Goal: Task Accomplishment & Management: Use online tool/utility

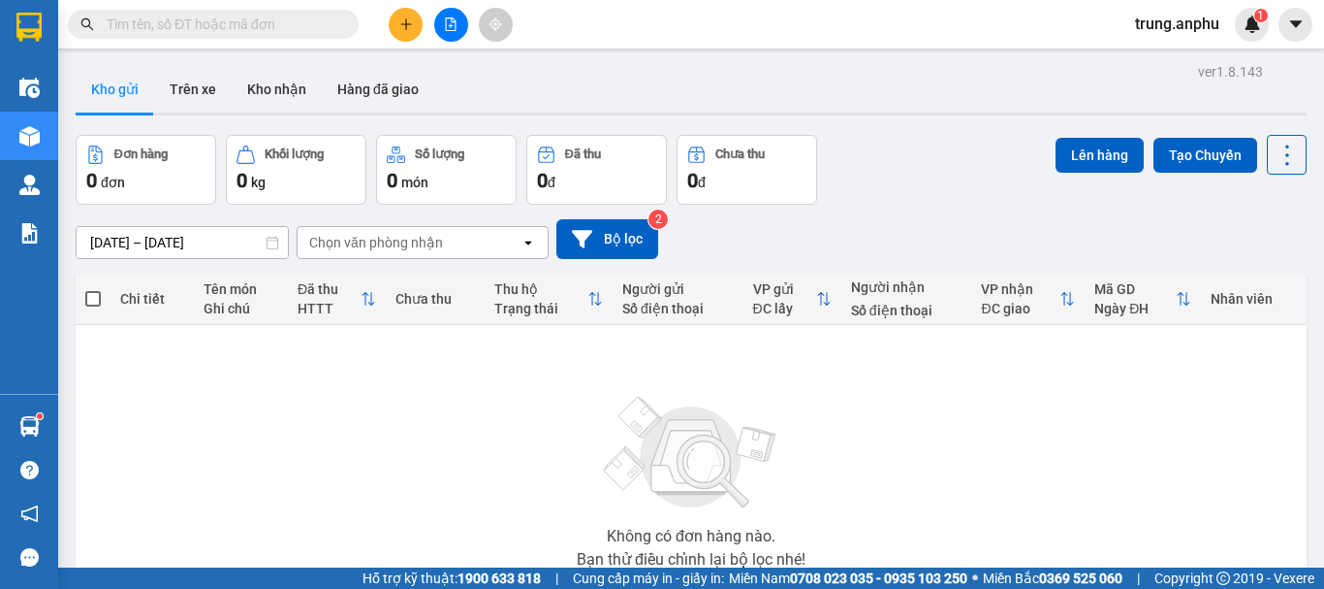
click at [332, 29] on input "text" at bounding box center [221, 24] width 229 height 21
type input "2"
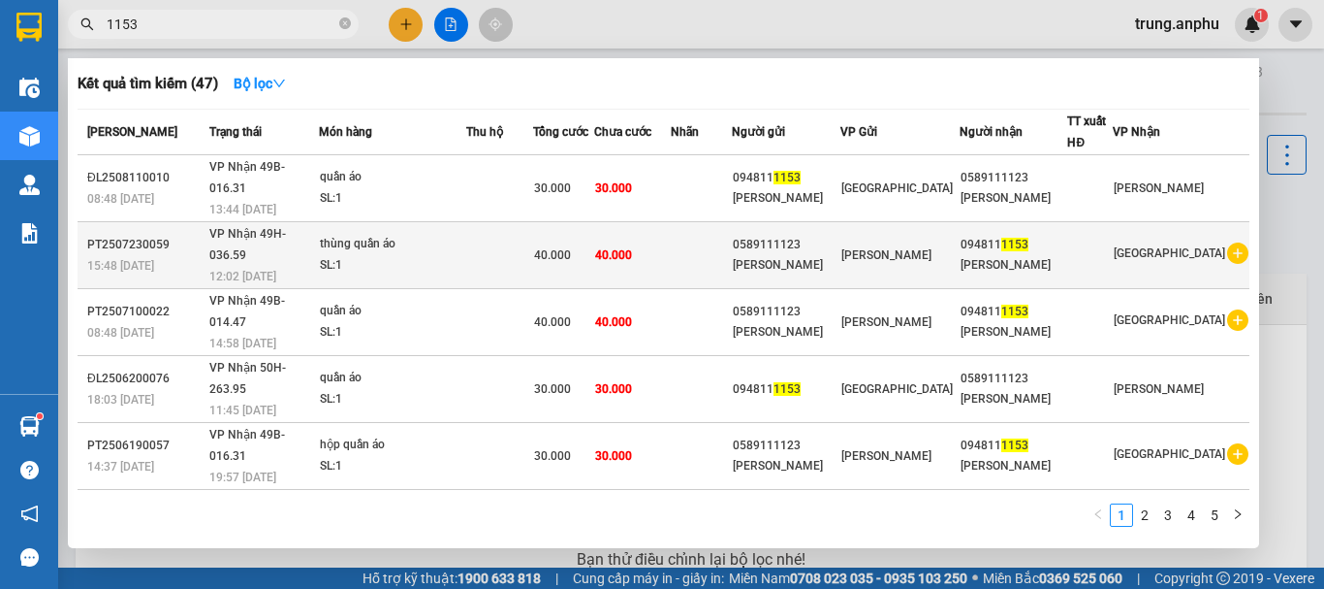
type input "1153"
click at [1227, 242] on icon "plus-circle" at bounding box center [1237, 252] width 21 height 21
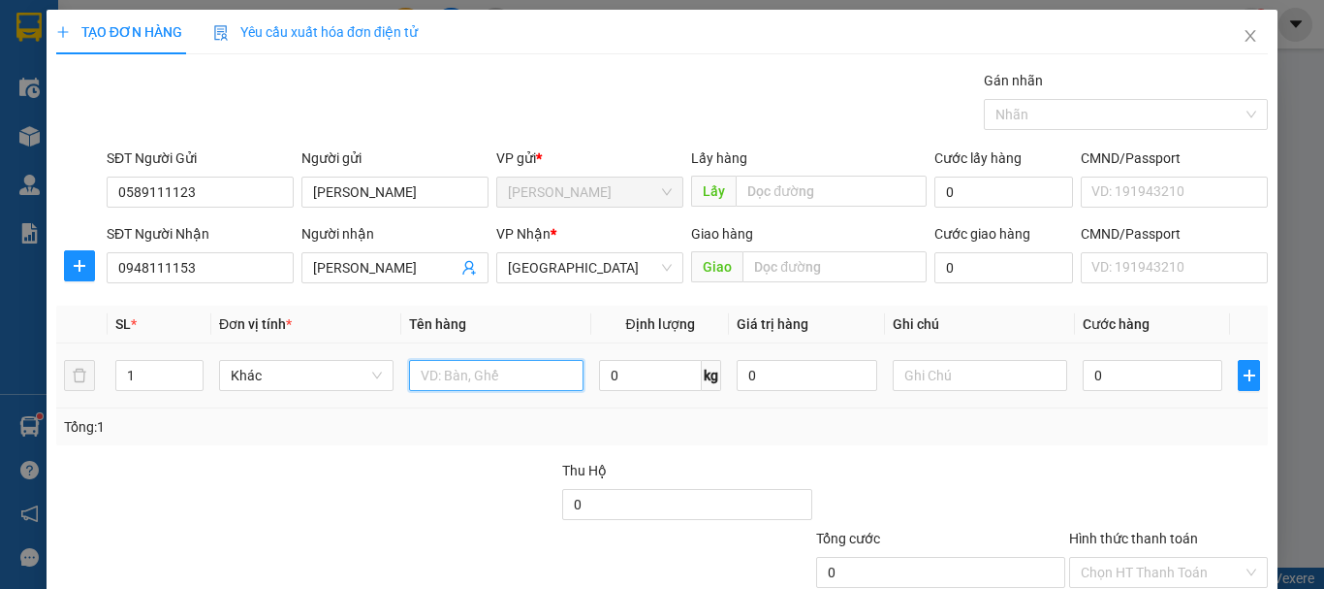
click at [494, 376] on input "text" at bounding box center [496, 375] width 175 height 31
type input "quần áo"
click at [1125, 382] on input "0" at bounding box center [1153, 375] width 140 height 31
type input "4"
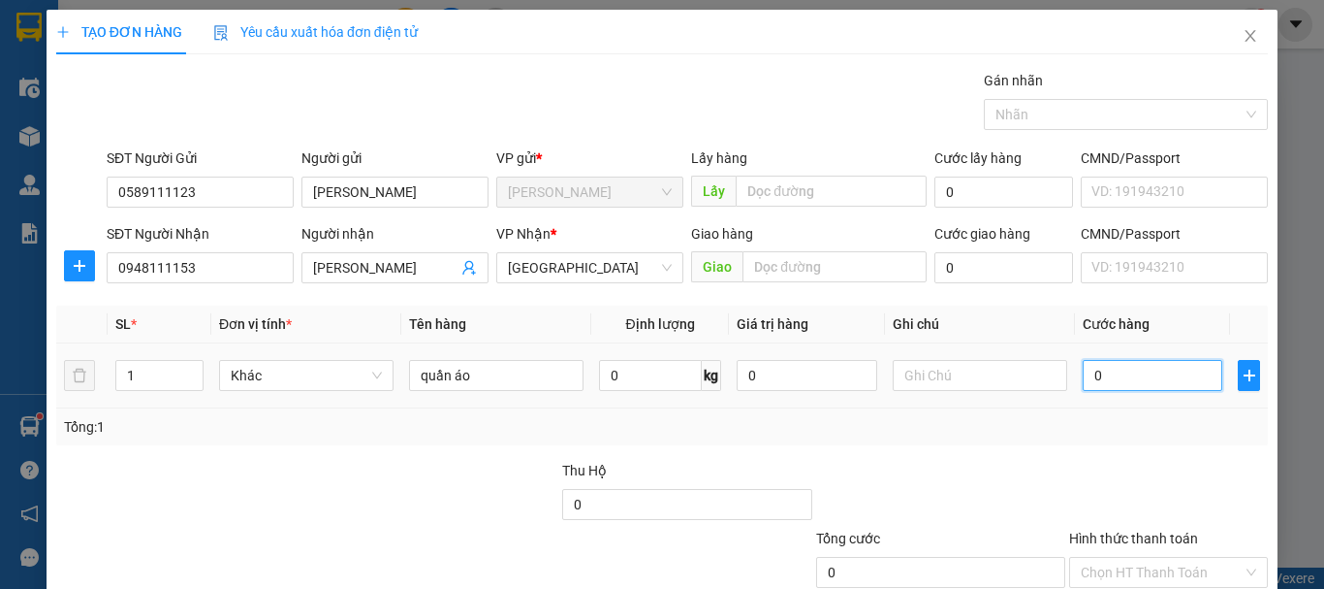
type input "4"
type input "40"
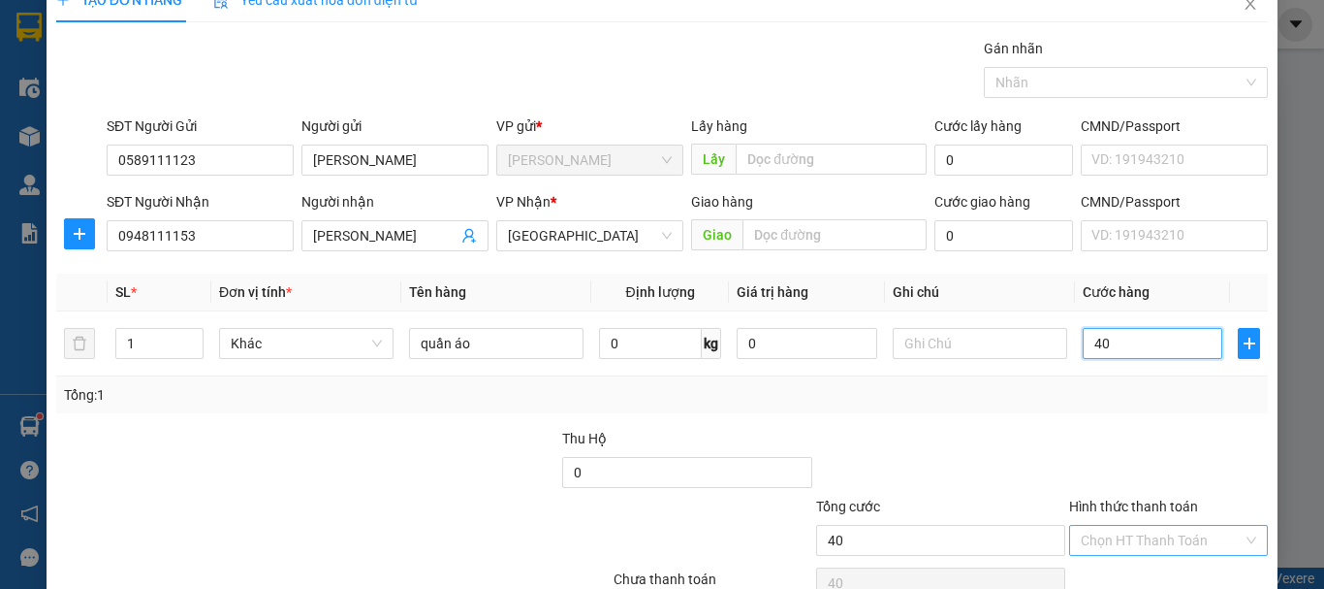
scroll to position [129, 0]
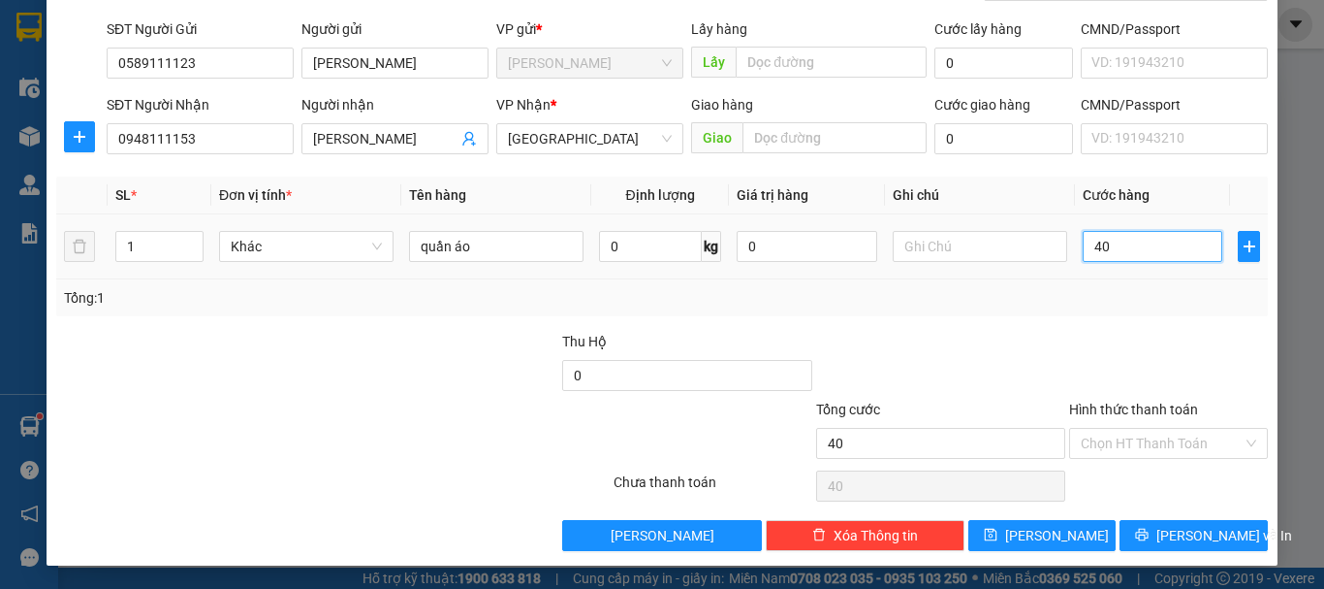
drag, startPoint x: 1122, startPoint y: 250, endPoint x: 1066, endPoint y: 249, distance: 55.3
click at [1075, 249] on td "40" at bounding box center [1152, 246] width 155 height 65
type input "5"
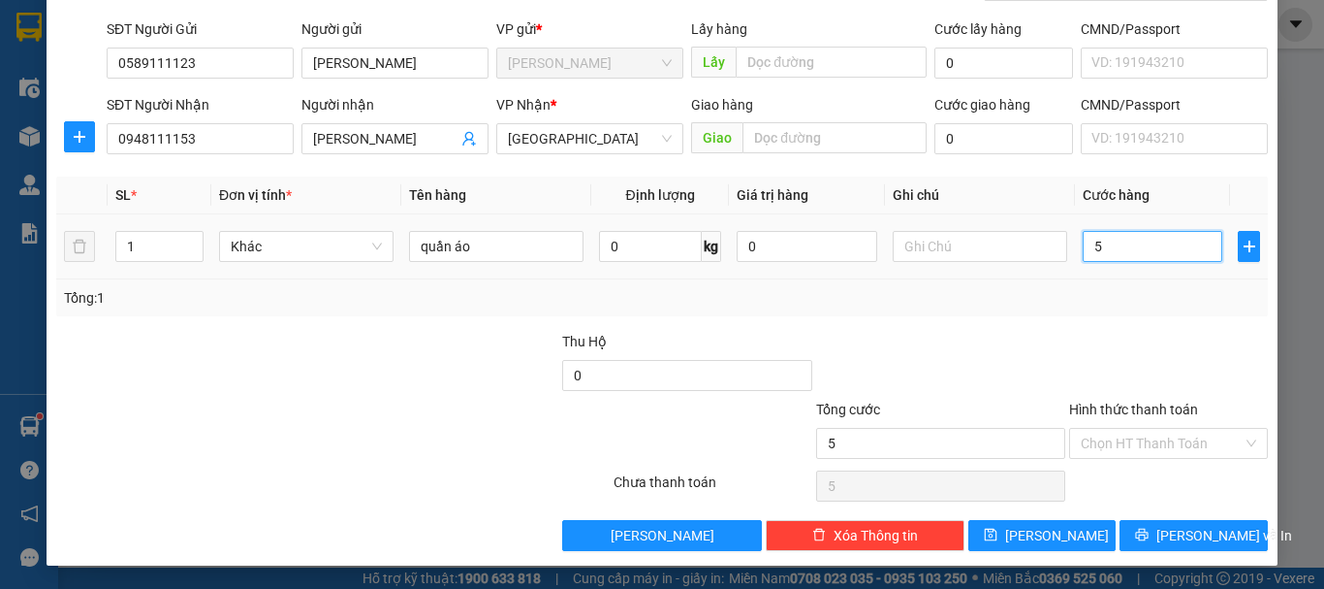
type input "50"
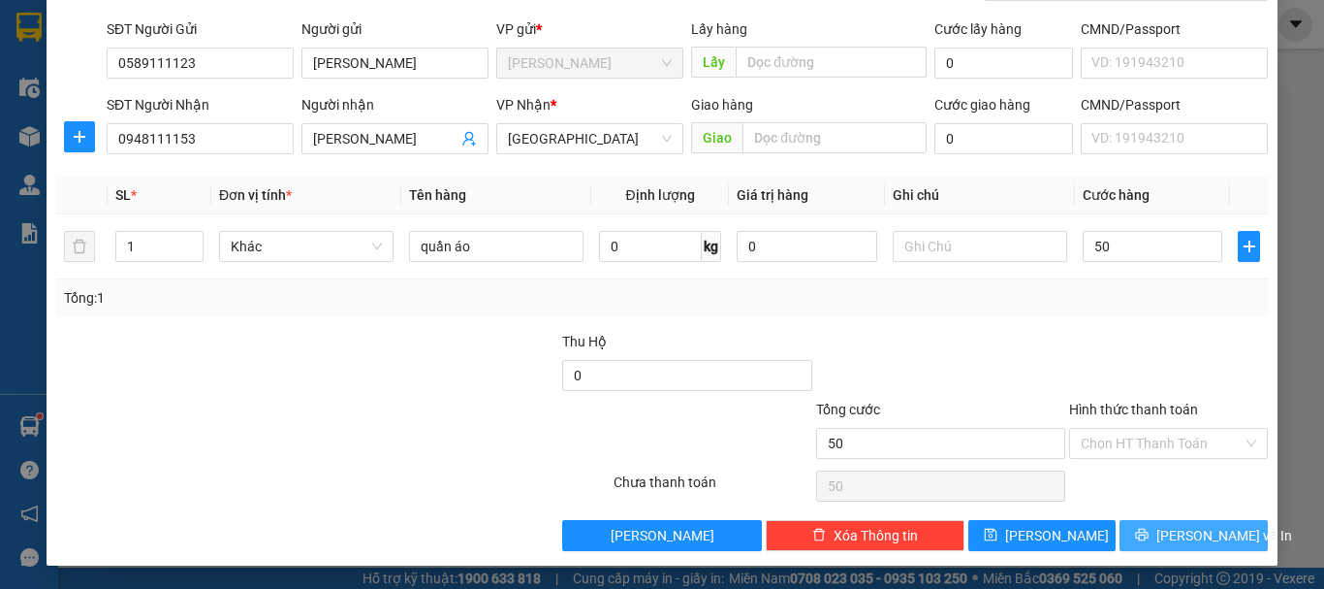
type input "50.000"
click at [1149, 531] on icon "printer" at bounding box center [1142, 534] width 14 height 14
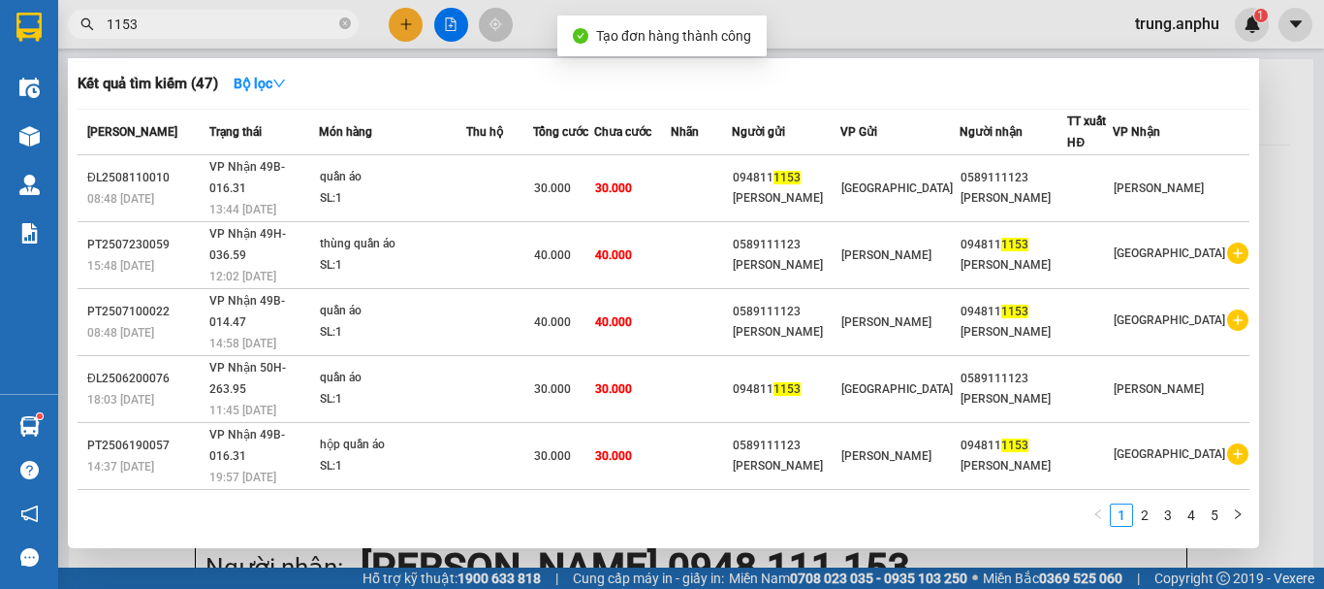
click at [460, 31] on div at bounding box center [662, 294] width 1324 height 589
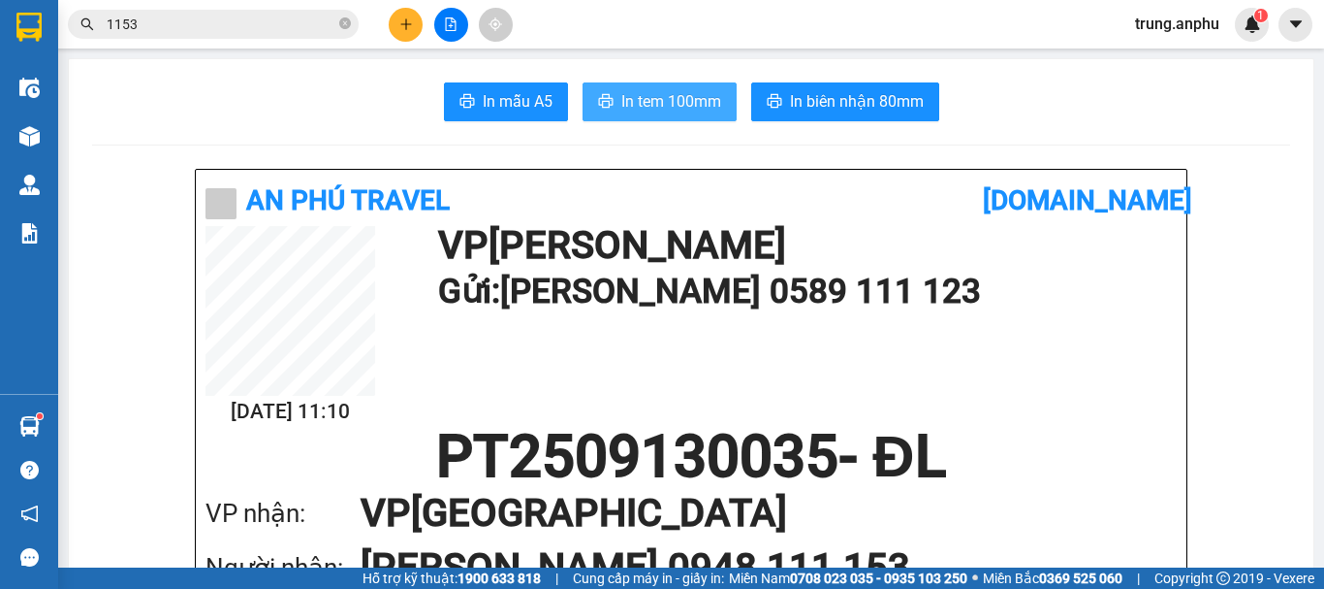
click at [629, 90] on span "In tem 100mm" at bounding box center [671, 101] width 100 height 24
click at [343, 19] on icon "close-circle" at bounding box center [345, 23] width 12 height 12
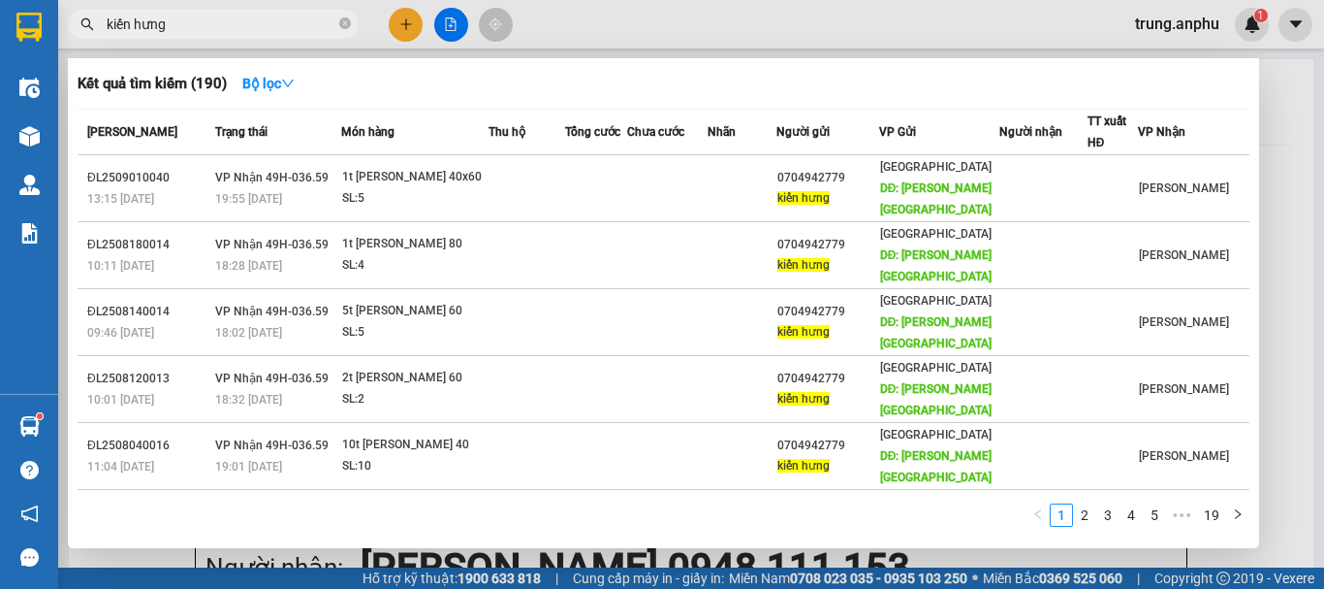
scroll to position [333, 0]
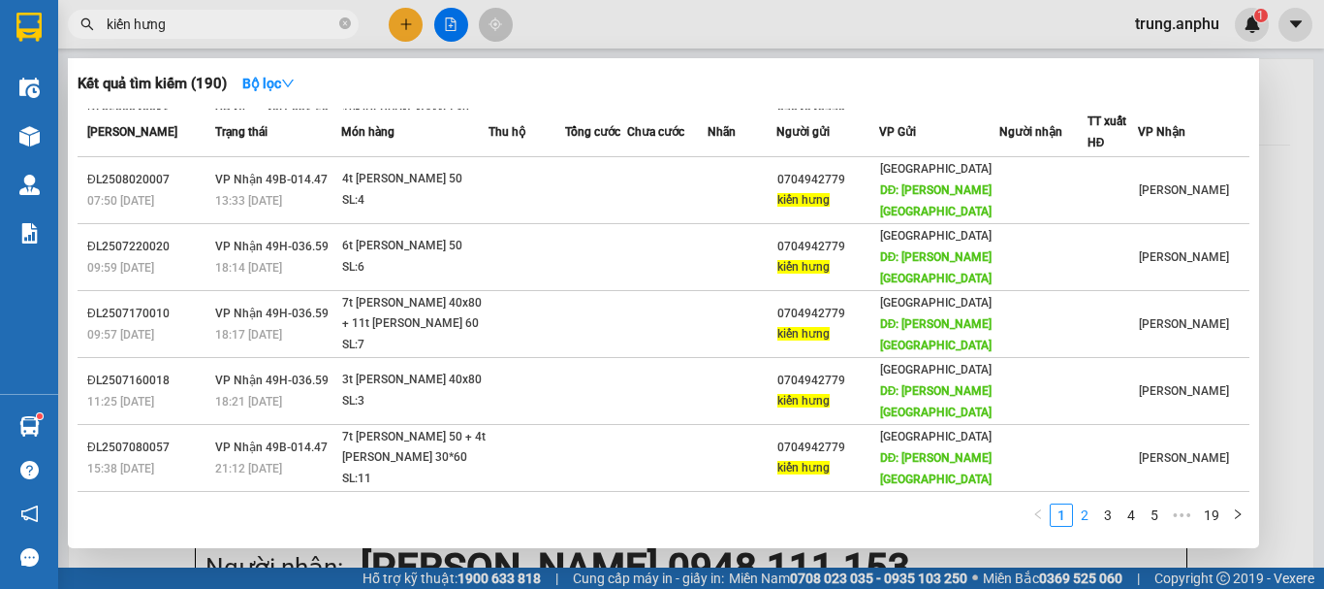
type input "kiến hưng"
click at [1093, 525] on link "2" at bounding box center [1084, 514] width 21 height 21
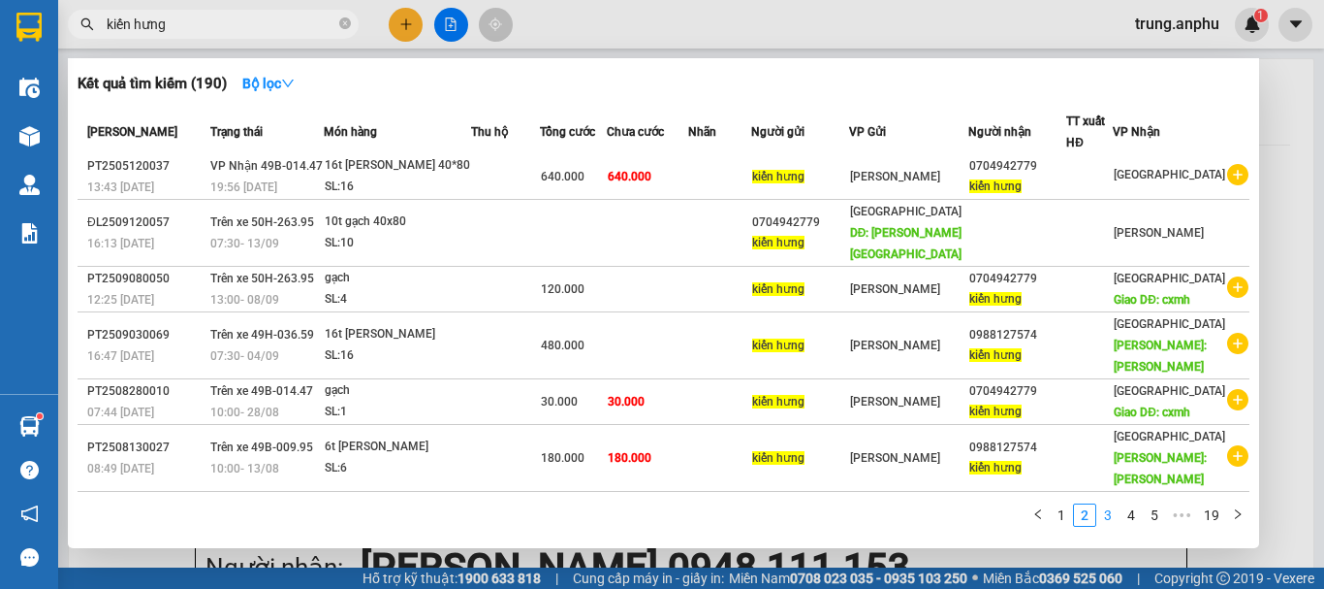
scroll to position [290, 0]
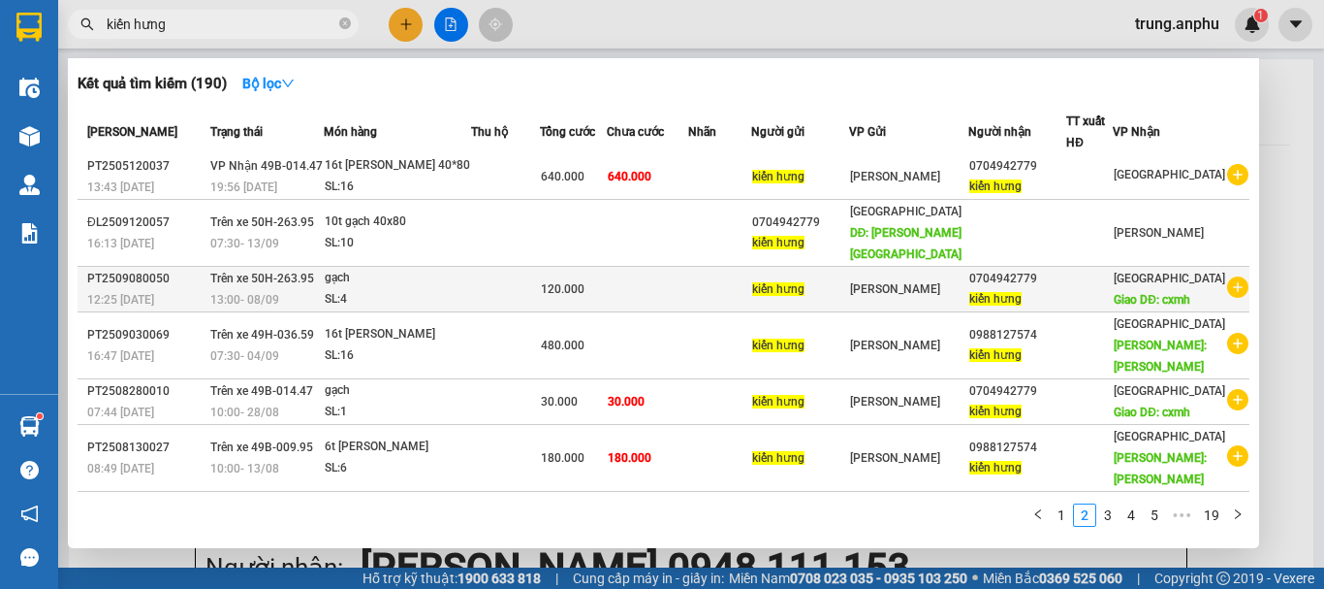
click at [1227, 276] on icon "plus-circle" at bounding box center [1237, 286] width 21 height 21
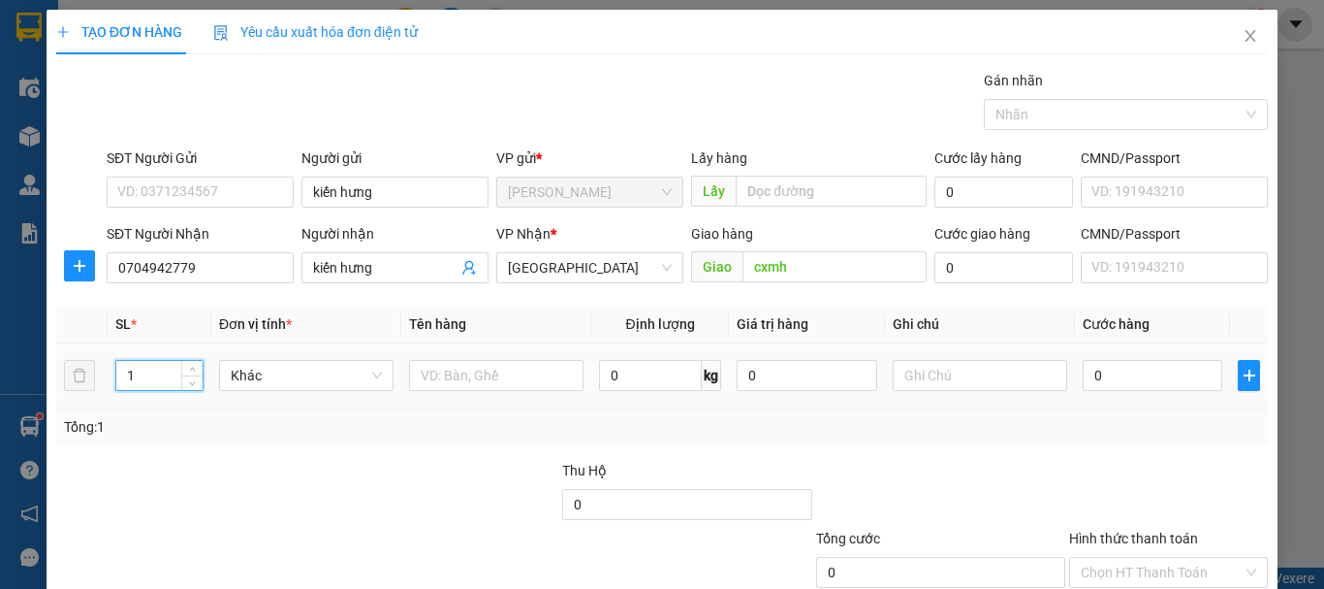
drag, startPoint x: 154, startPoint y: 371, endPoint x: 127, endPoint y: 380, distance: 28.5
click at [127, 380] on input "1" at bounding box center [159, 375] width 86 height 29
type input "5"
click at [463, 385] on input "text" at bounding box center [496, 375] width 175 height 31
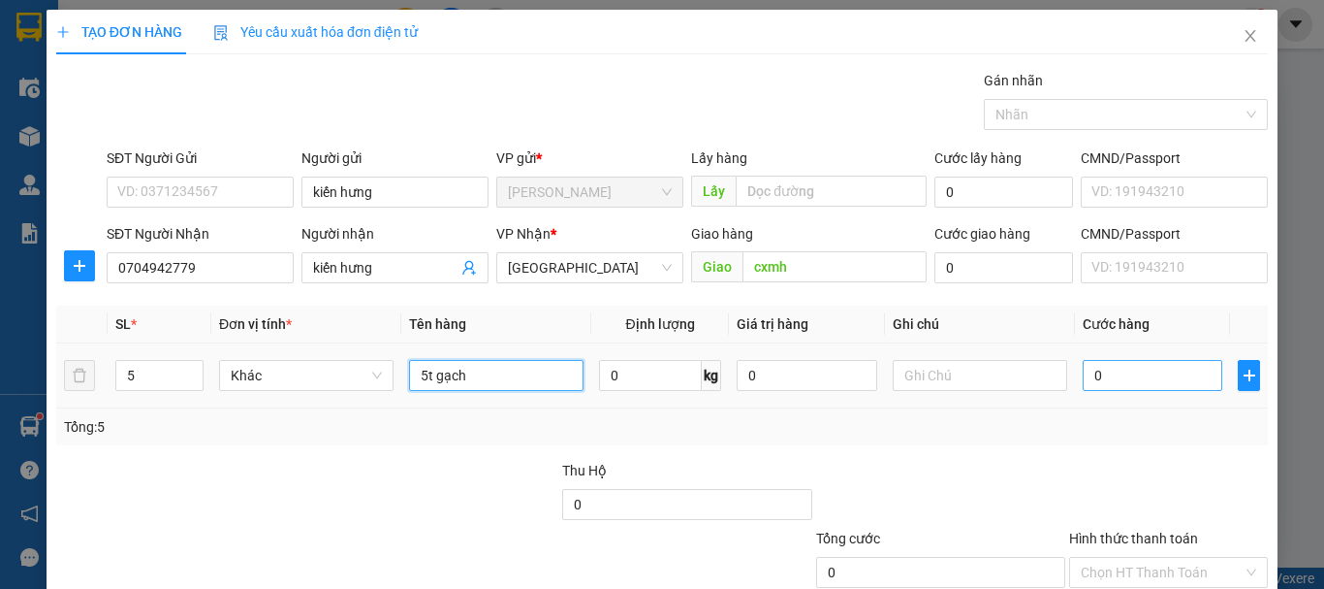
type input "5t gạch"
click at [1132, 379] on input "0" at bounding box center [1153, 375] width 140 height 31
type input "1"
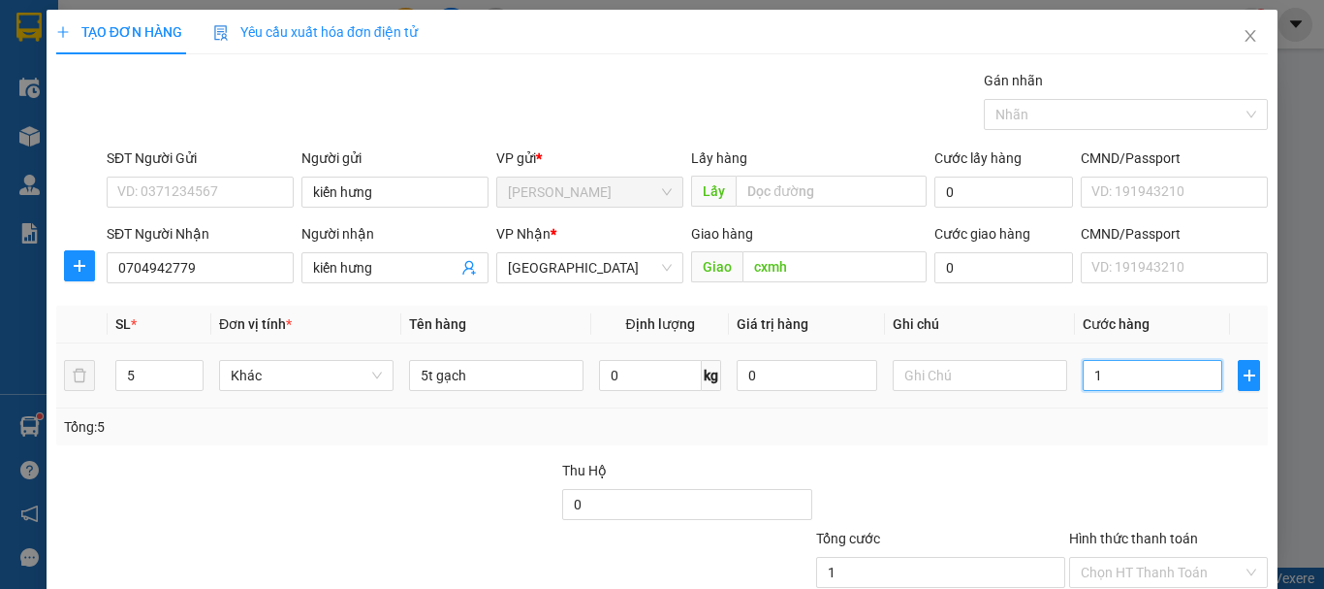
type input "15"
type input "150"
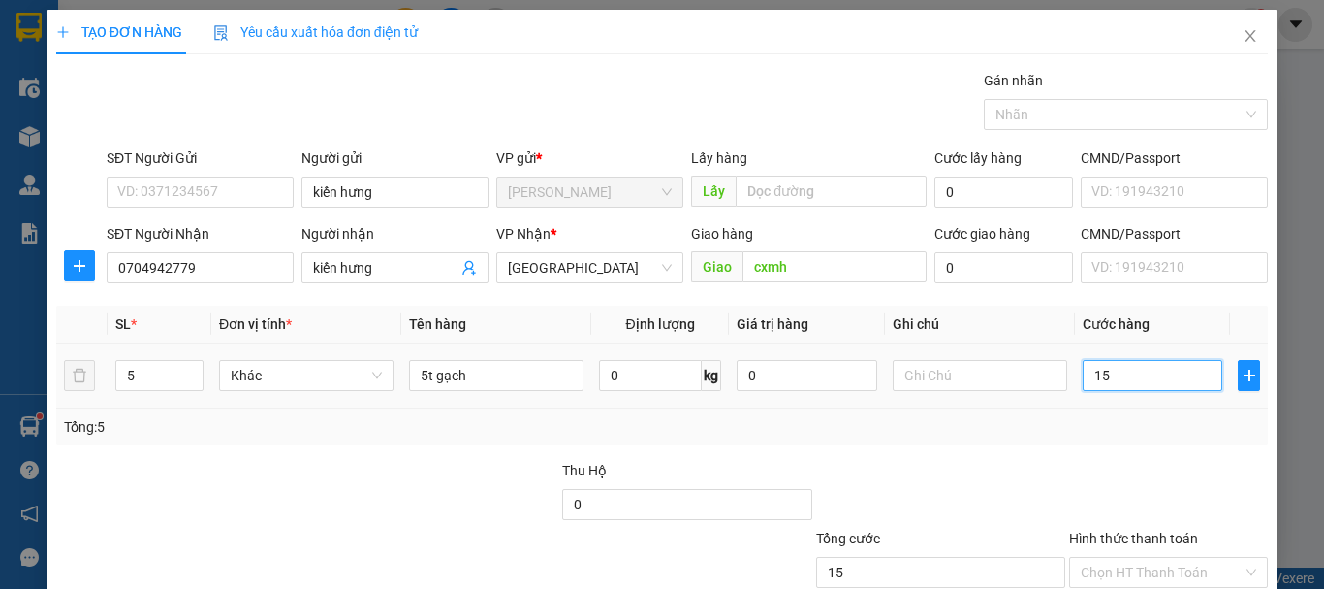
type input "150"
type input "150.000"
click at [1245, 36] on span "Close" at bounding box center [1251, 37] width 54 height 54
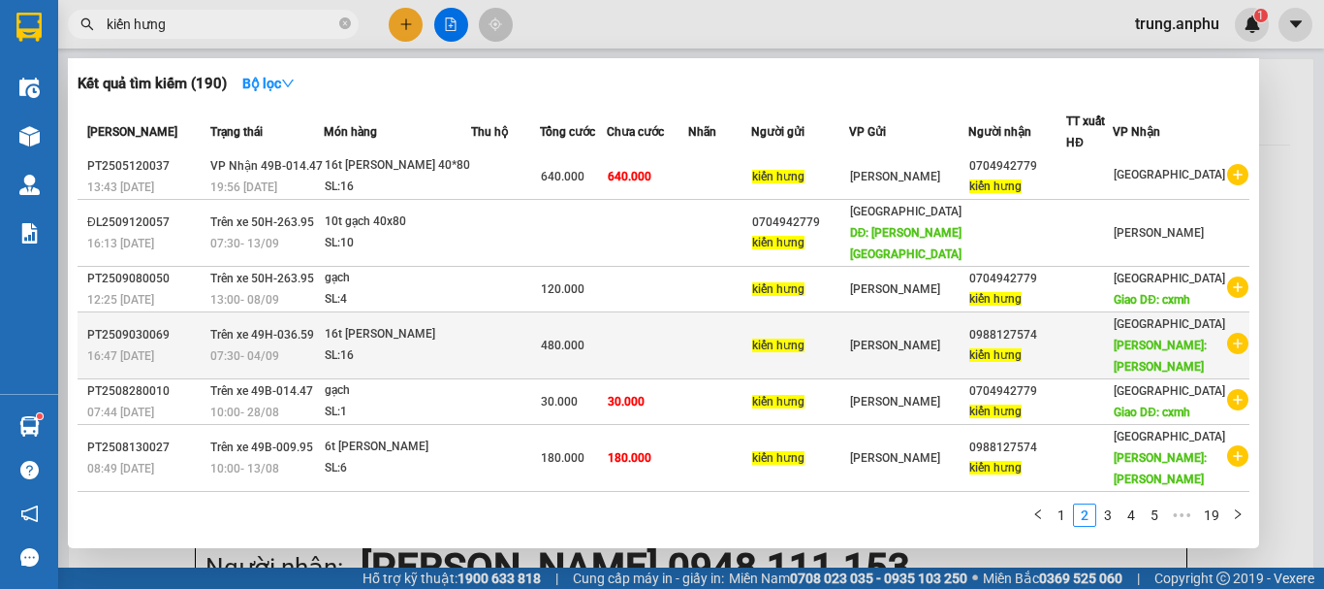
click at [1229, 333] on icon "plus-circle" at bounding box center [1237, 343] width 21 height 21
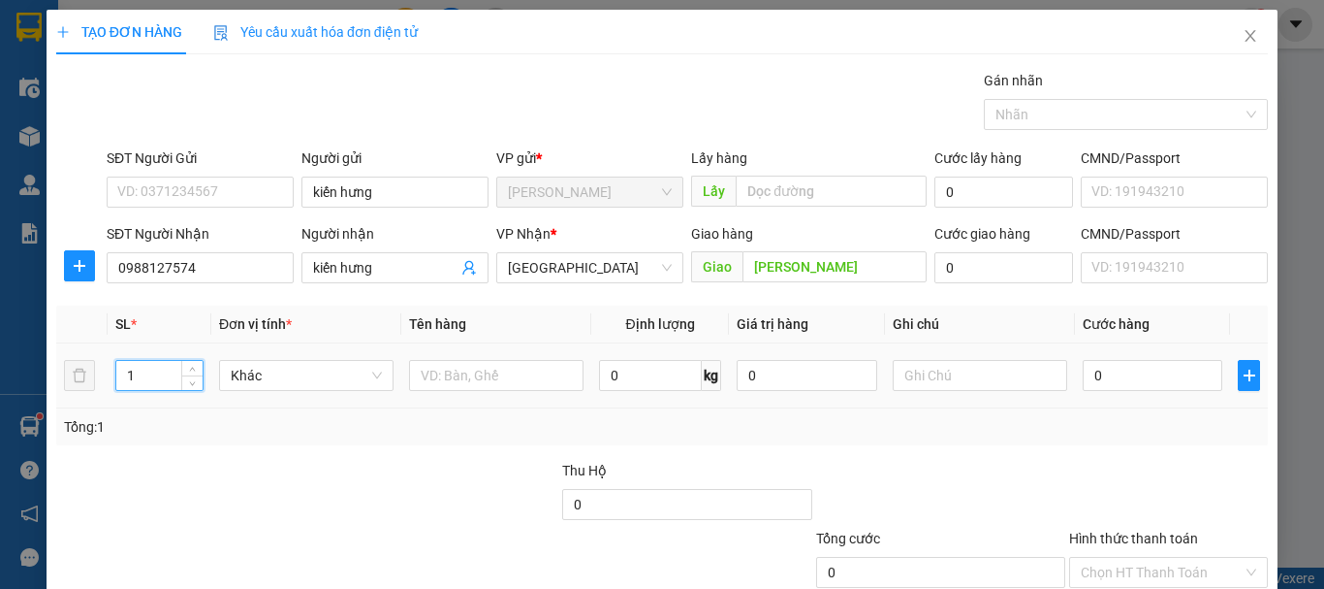
drag, startPoint x: 148, startPoint y: 384, endPoint x: 105, endPoint y: 387, distance: 43.7
click at [105, 387] on tr "1 Khác 0 kg 0 0" at bounding box center [662, 375] width 1212 height 65
type input "5"
click at [446, 366] on input "text" at bounding box center [496, 375] width 175 height 31
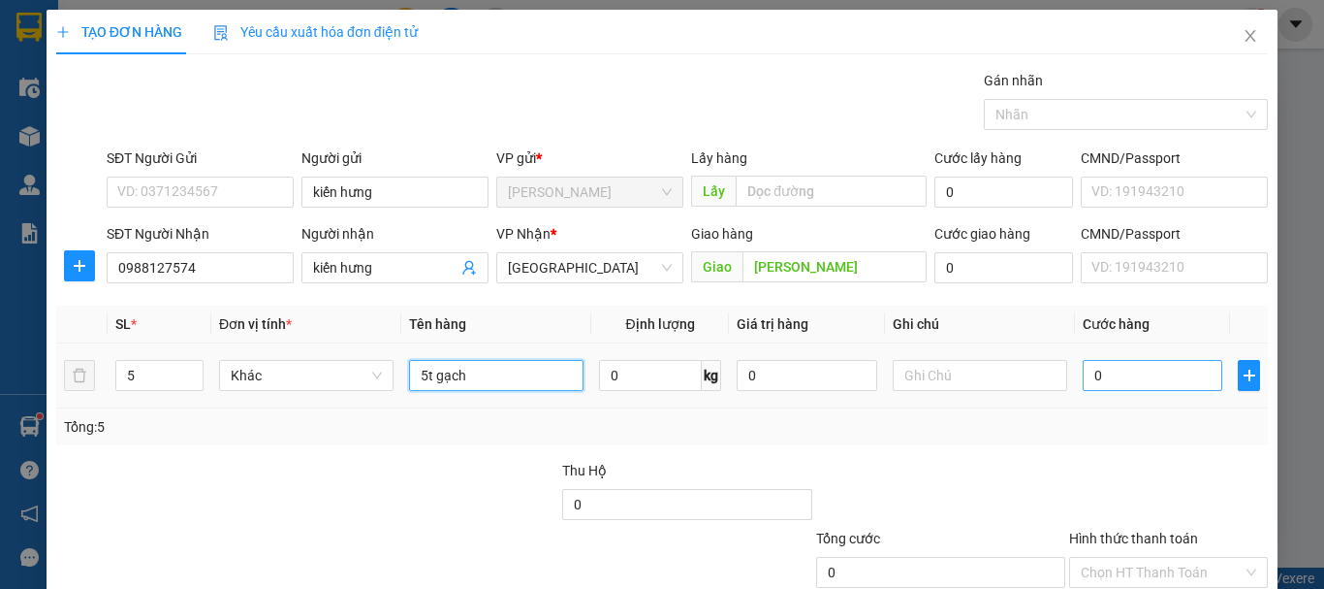
type input "5t gạch"
click at [1099, 360] on input "0" at bounding box center [1153, 375] width 140 height 31
type input "1"
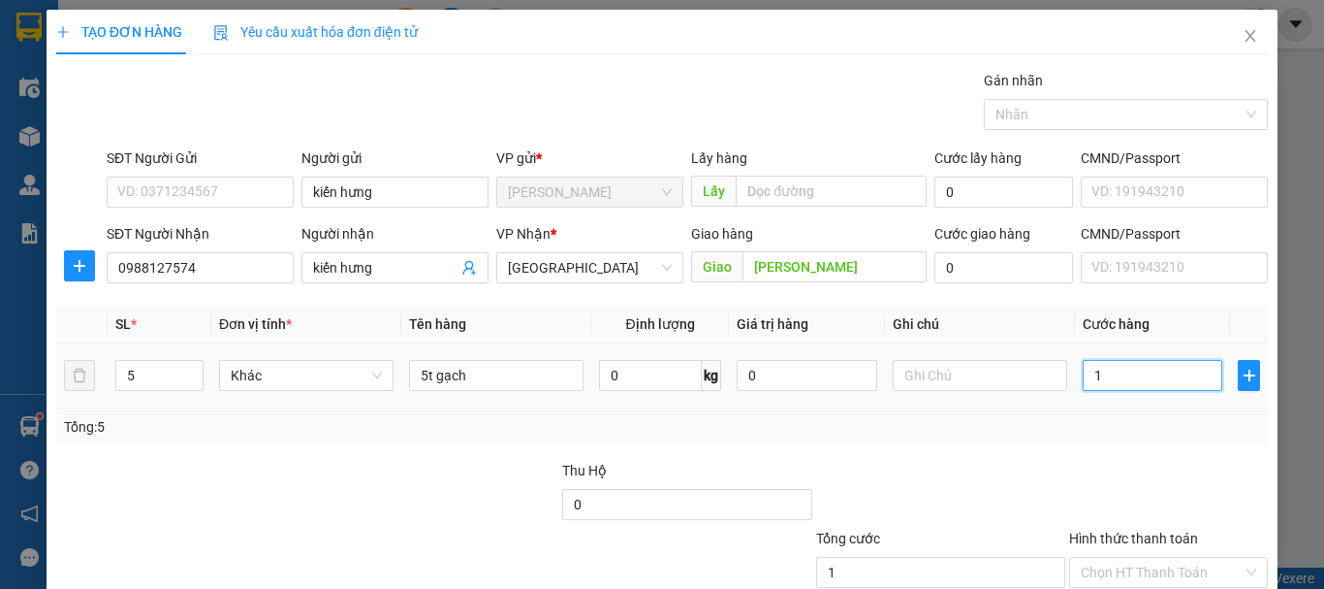
type input "15"
type input "150"
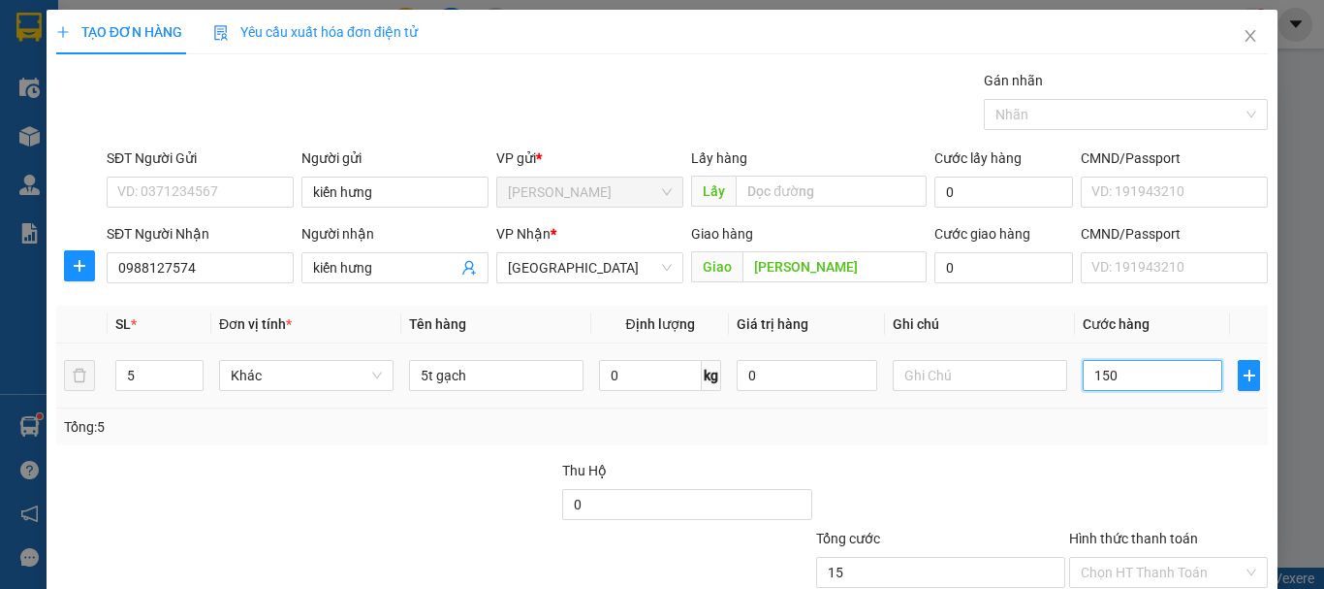
type input "150"
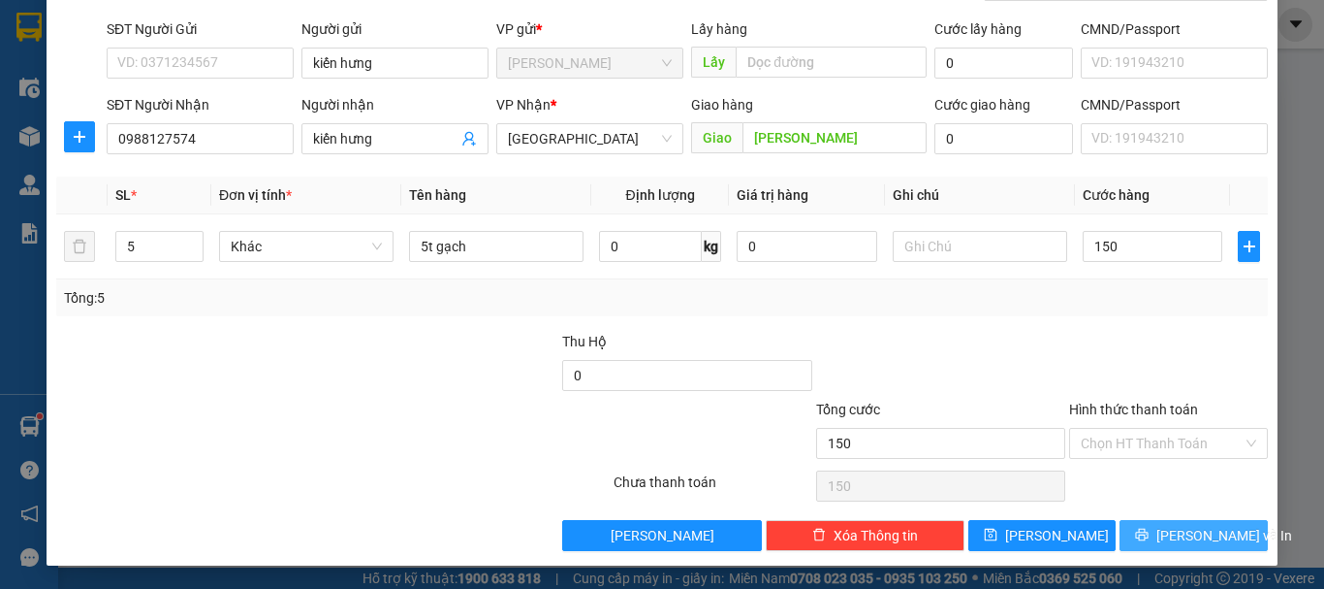
type input "150.000"
click at [1200, 525] on span "[PERSON_NAME] và In" at bounding box center [1225, 535] width 136 height 21
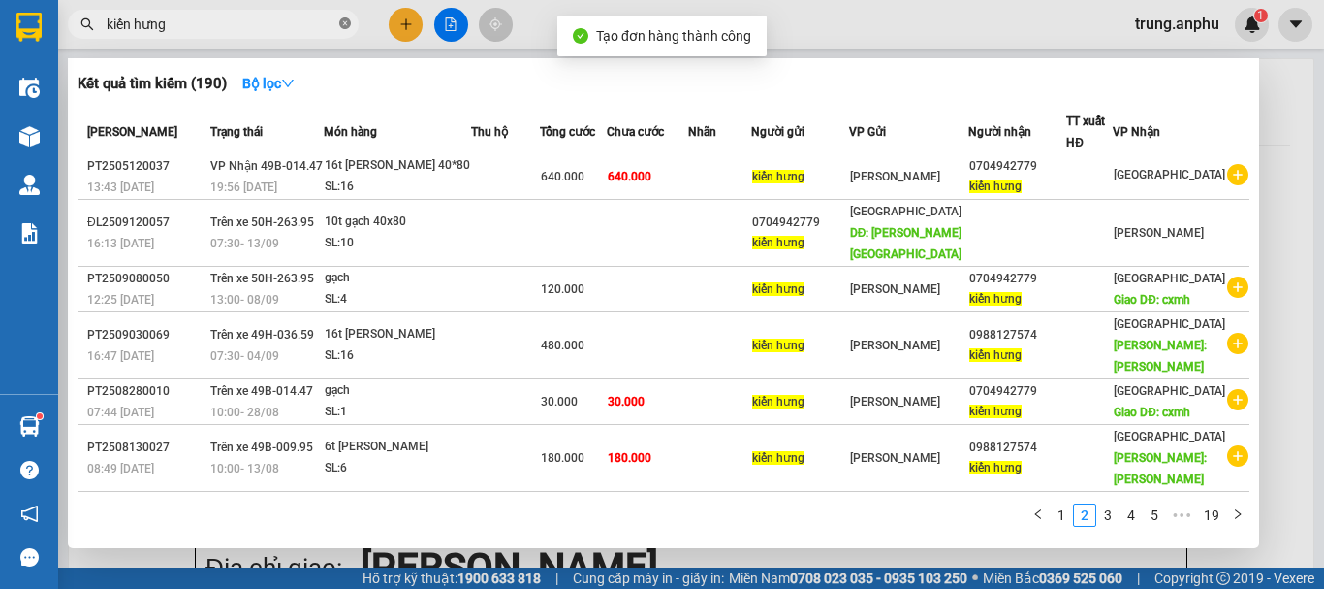
click at [341, 20] on icon "close-circle" at bounding box center [345, 23] width 12 height 12
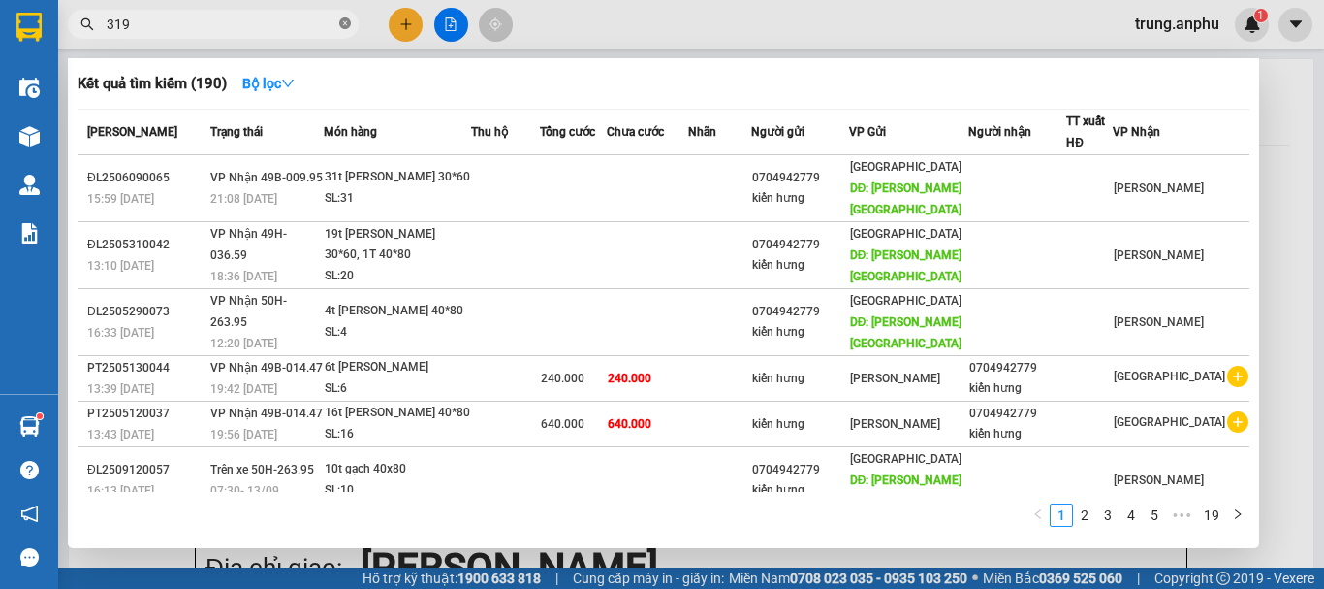
type input "3195"
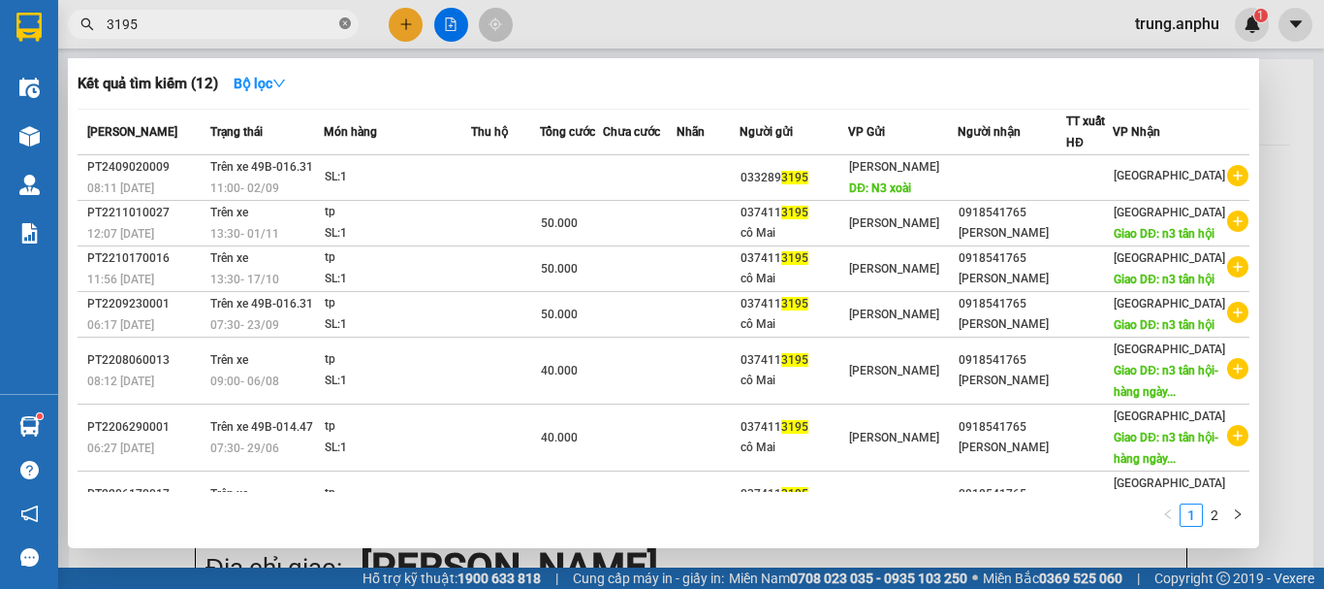
click at [341, 24] on icon "close-circle" at bounding box center [345, 23] width 12 height 12
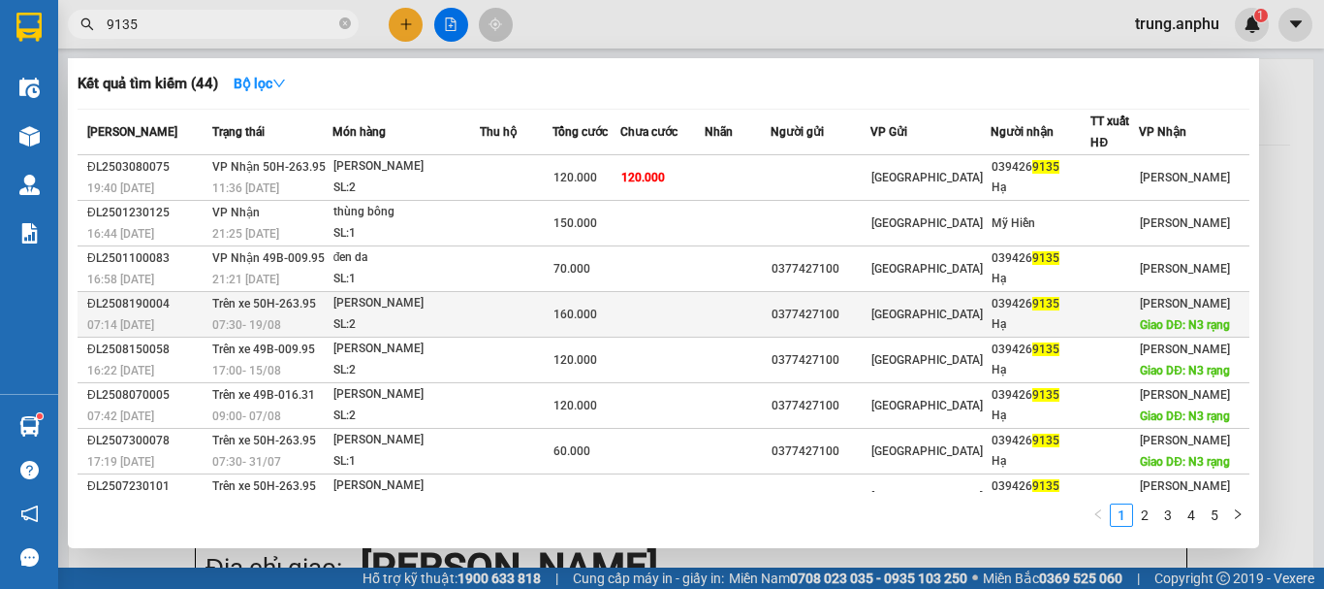
scroll to position [269, 0]
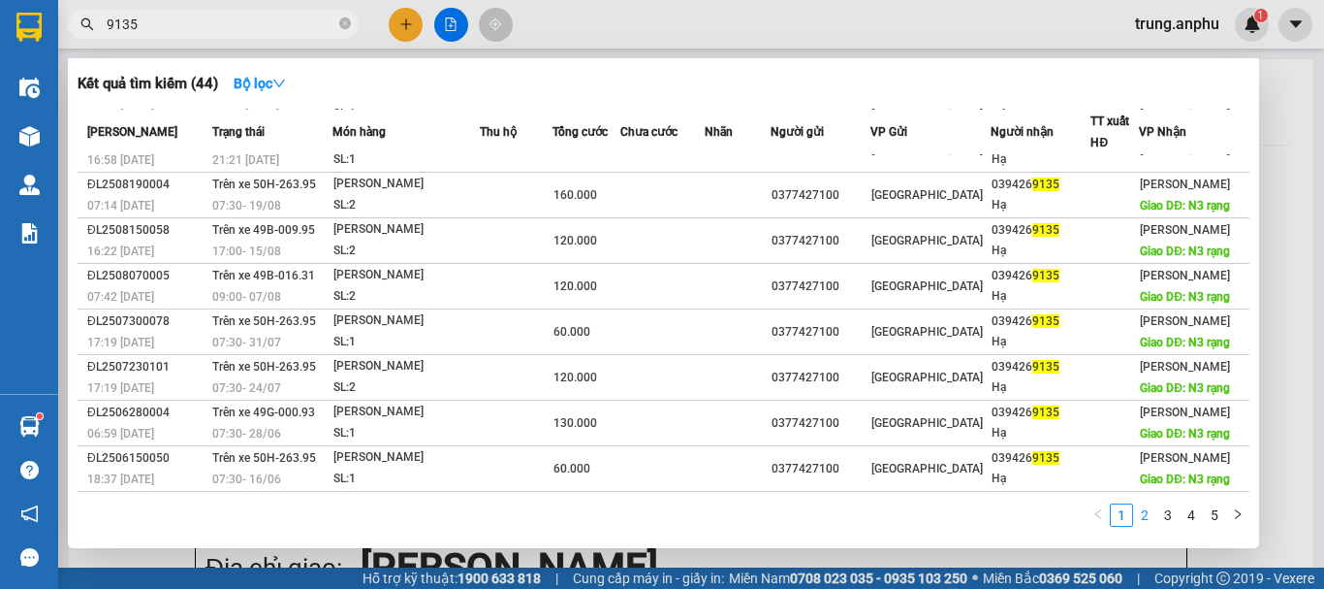
type input "9135"
click at [1144, 522] on link "2" at bounding box center [1144, 514] width 21 height 21
click at [1167, 523] on link "3" at bounding box center [1168, 514] width 21 height 21
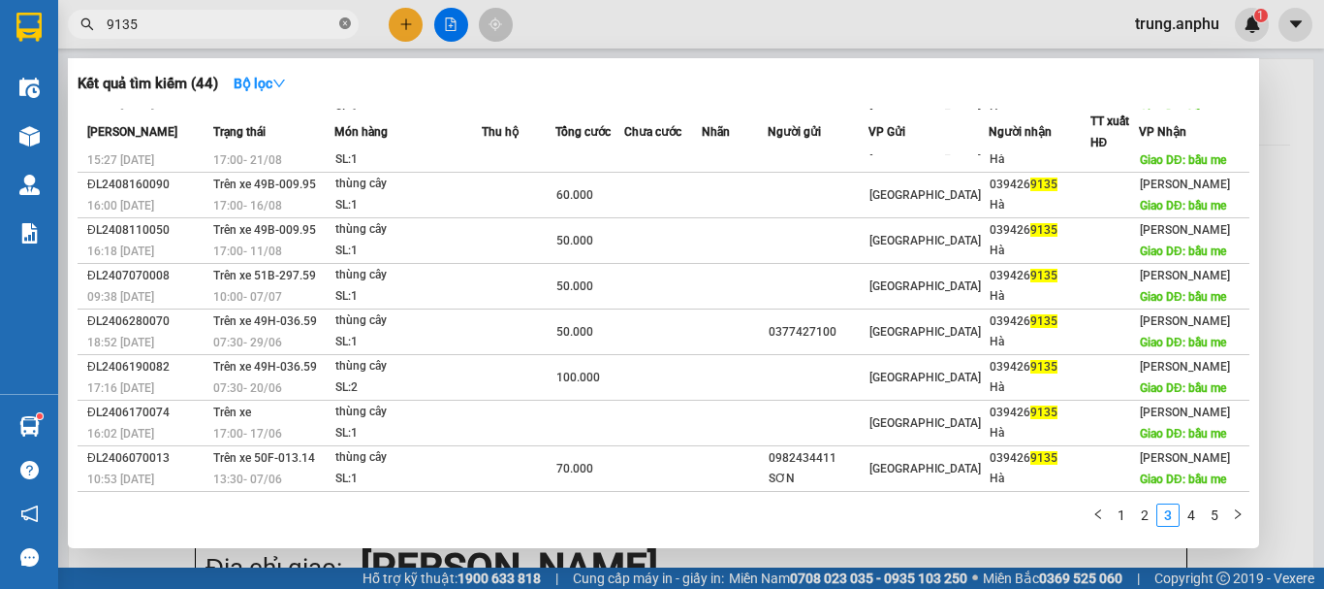
click at [345, 26] on icon "close-circle" at bounding box center [345, 23] width 12 height 12
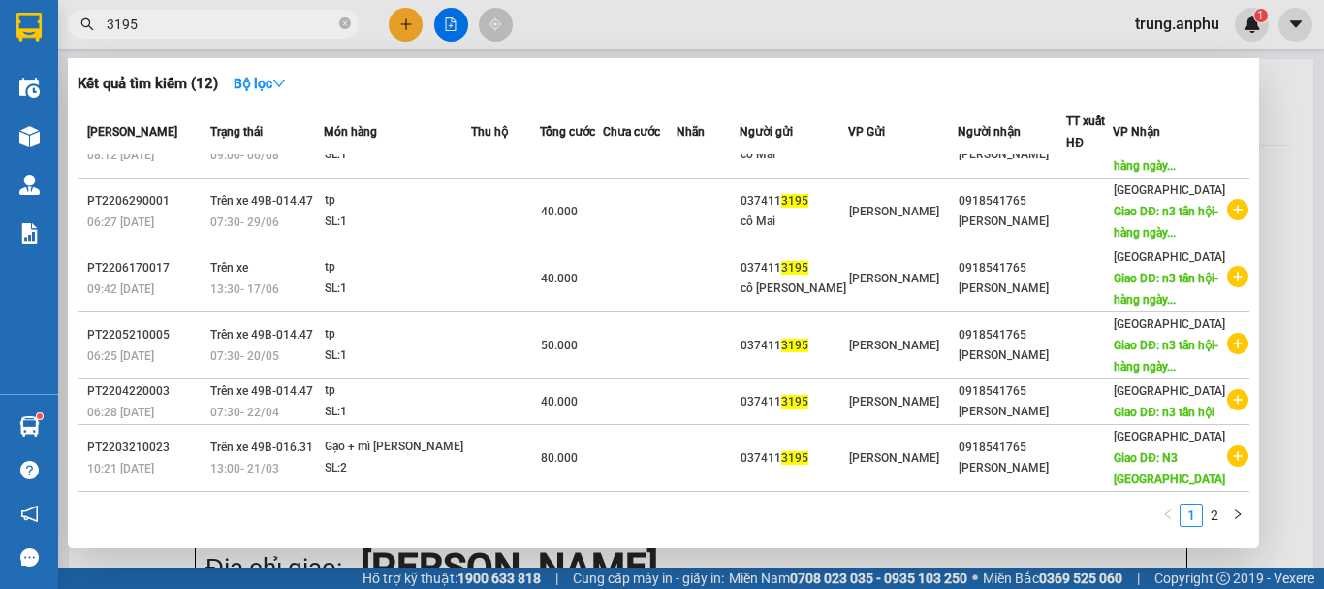
scroll to position [397, 0]
type input "3195"
click at [1210, 518] on link "2" at bounding box center [1214, 514] width 21 height 21
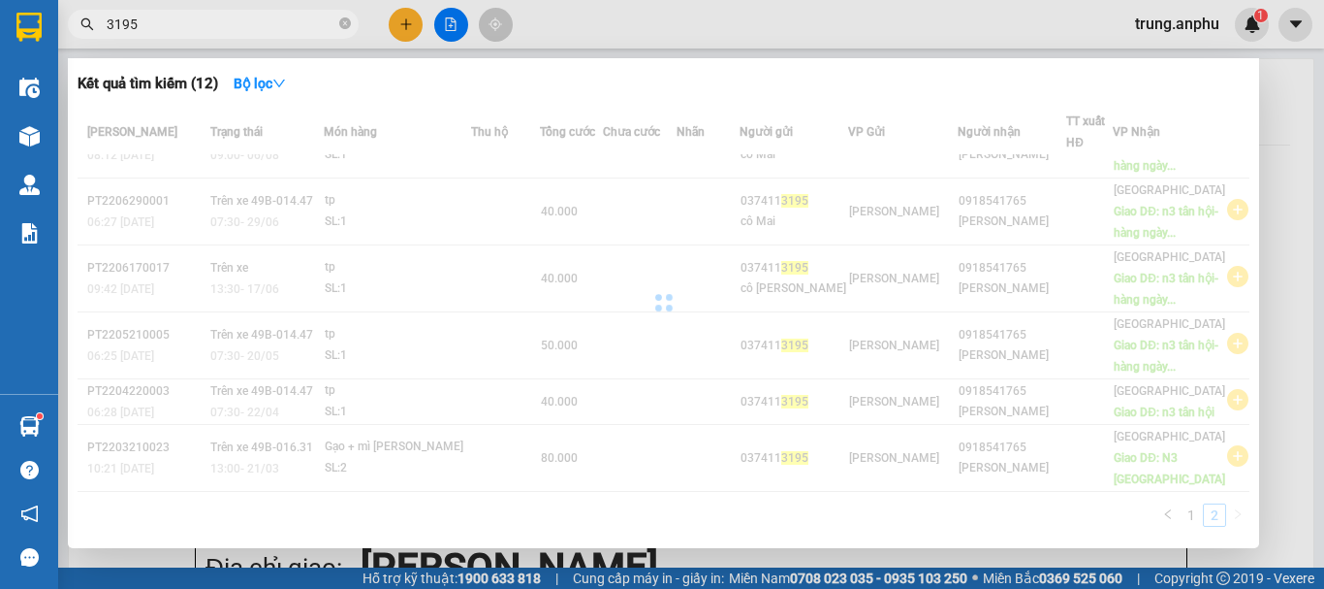
scroll to position [0, 0]
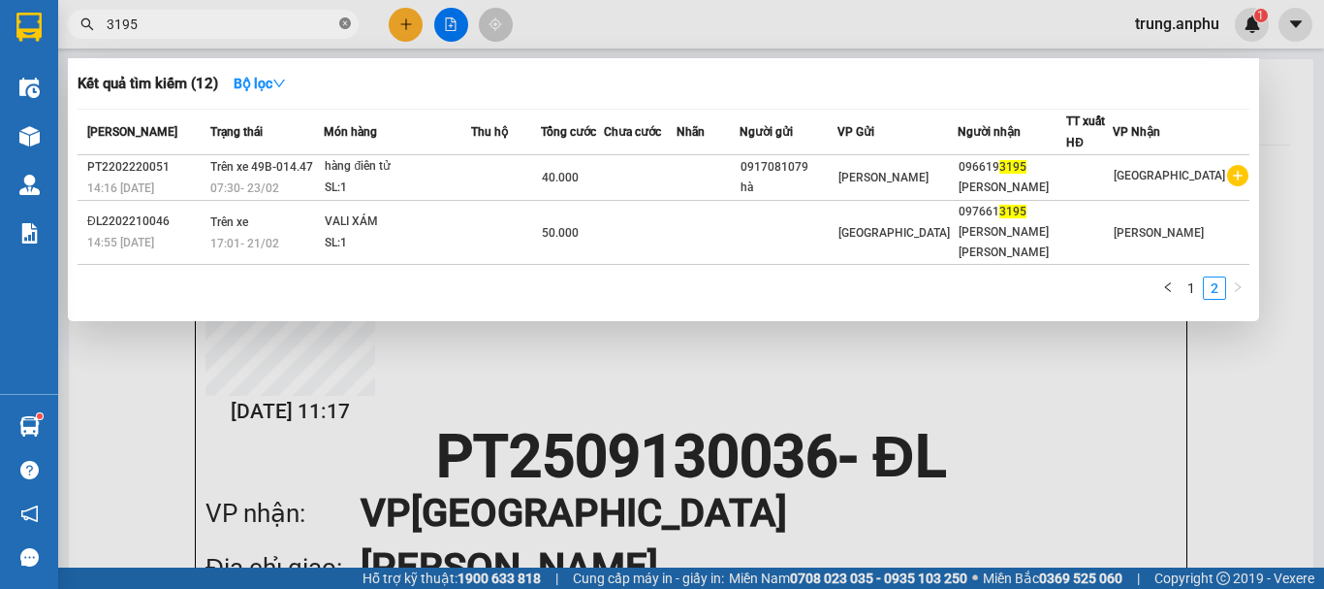
click at [344, 22] on icon "close-circle" at bounding box center [345, 23] width 12 height 12
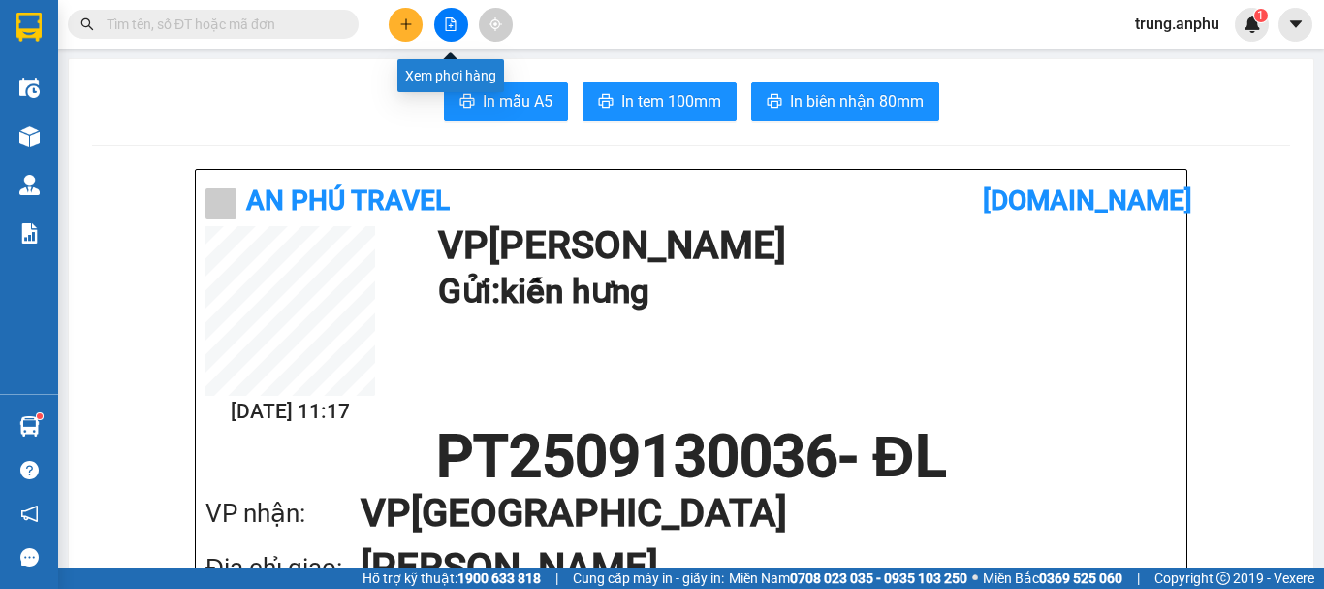
click at [443, 16] on button at bounding box center [451, 25] width 34 height 34
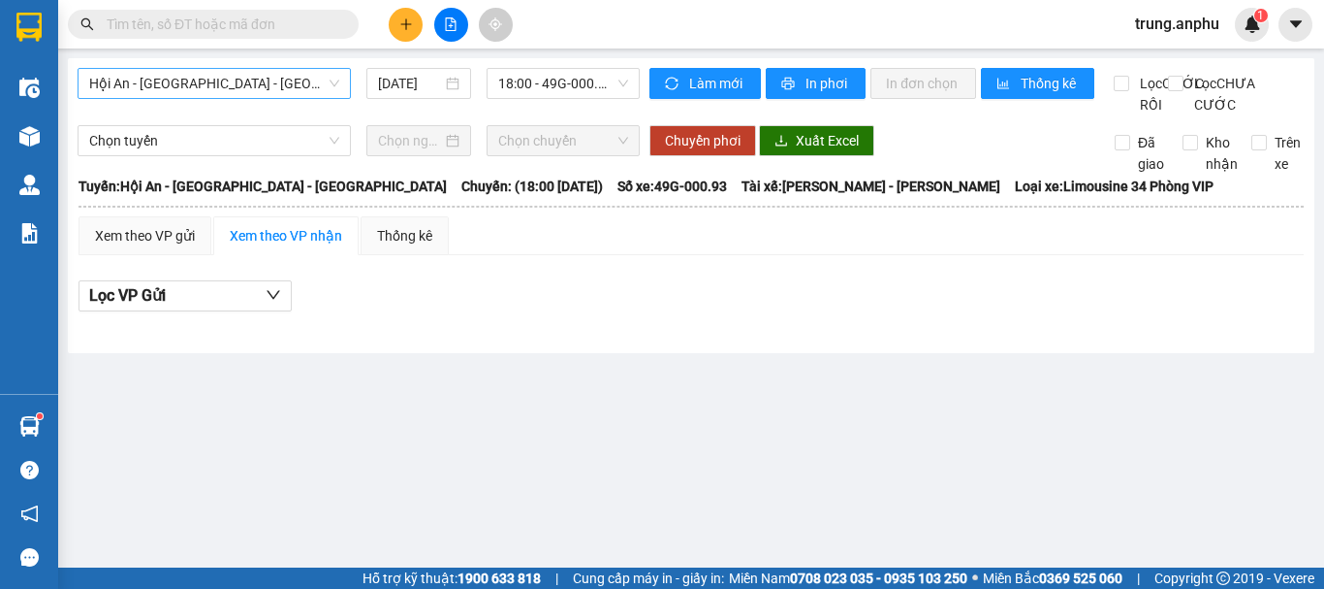
click at [320, 84] on span "Hội An - [GEOGRAPHIC_DATA] - [GEOGRAPHIC_DATA]" at bounding box center [214, 83] width 250 height 29
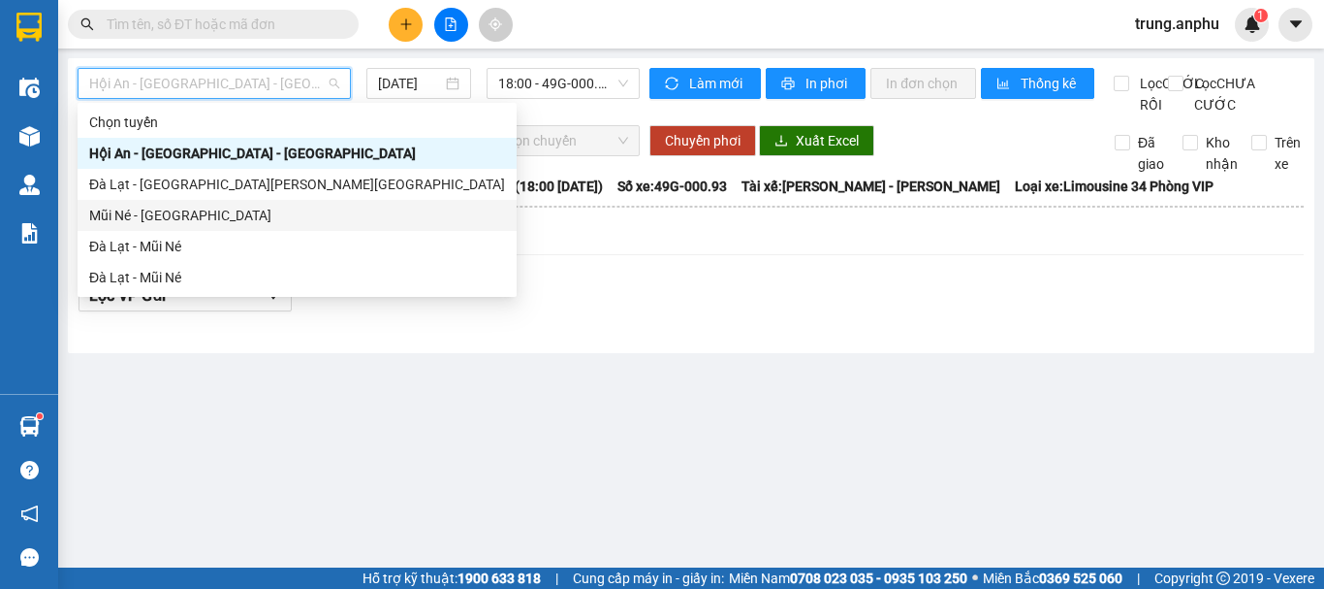
click at [180, 210] on div "Mũi Né - [GEOGRAPHIC_DATA]" at bounding box center [297, 215] width 416 height 21
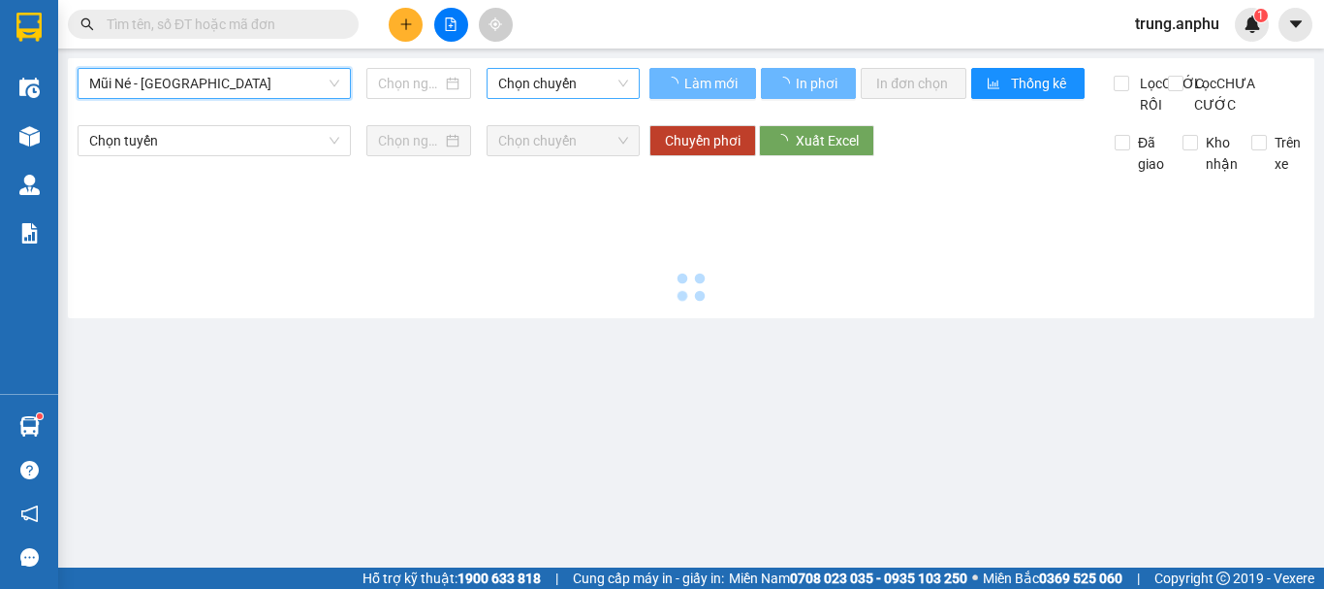
type input "[DATE]"
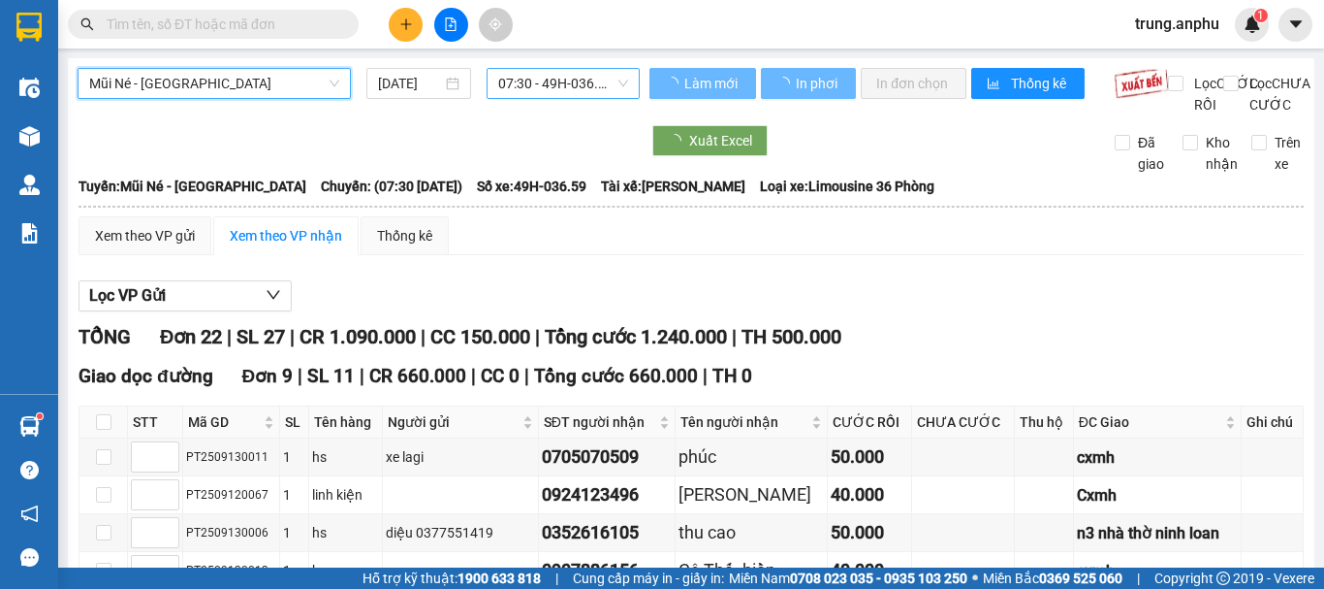
click at [608, 86] on span "07:30 - 49H-036.59" at bounding box center [563, 83] width 130 height 29
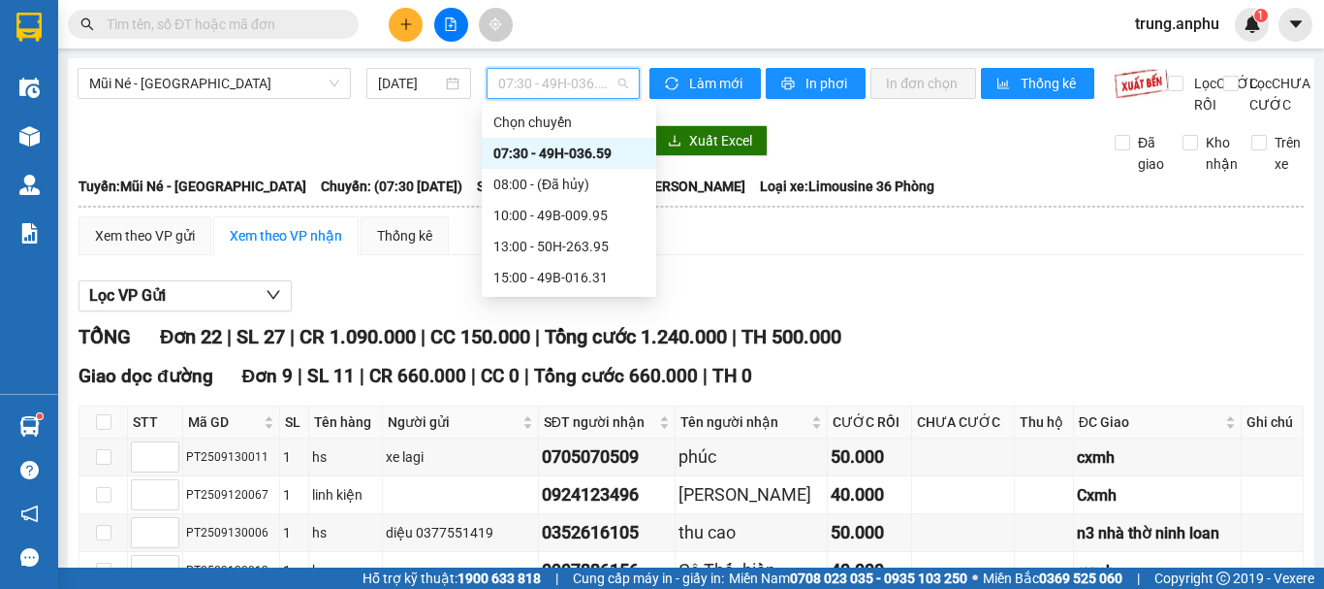
click at [561, 144] on div "07:30 - 49H-036.59" at bounding box center [568, 153] width 151 height 21
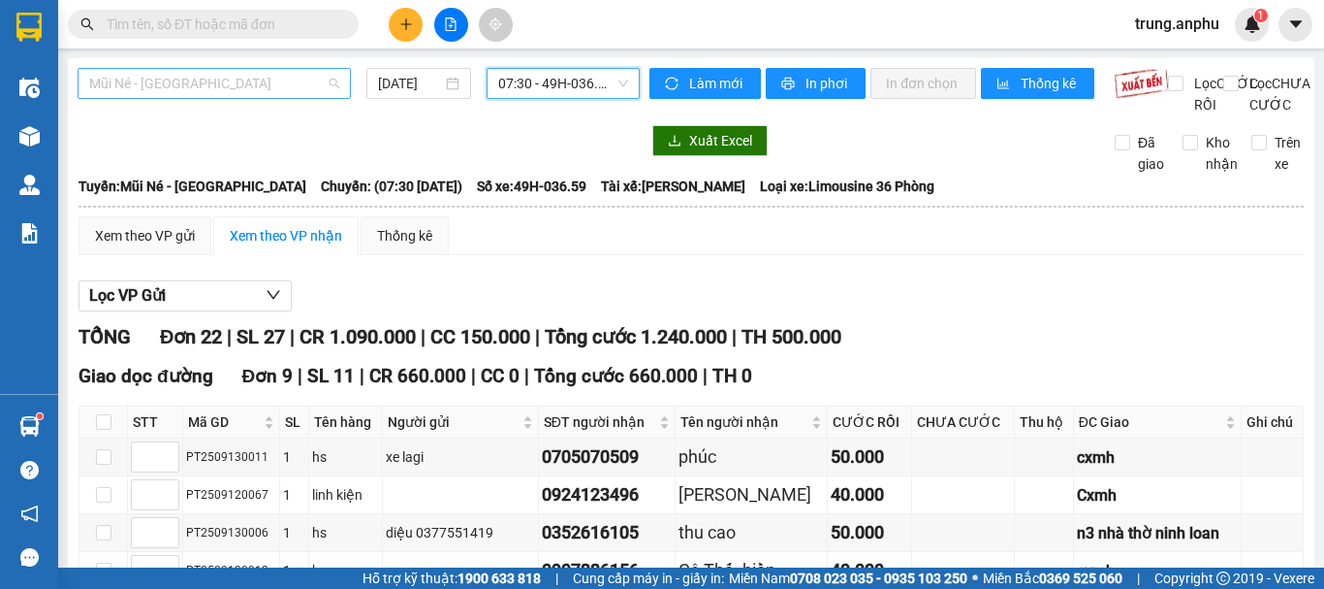
click at [271, 98] on div "Mũi Né - [GEOGRAPHIC_DATA]" at bounding box center [214, 83] width 273 height 31
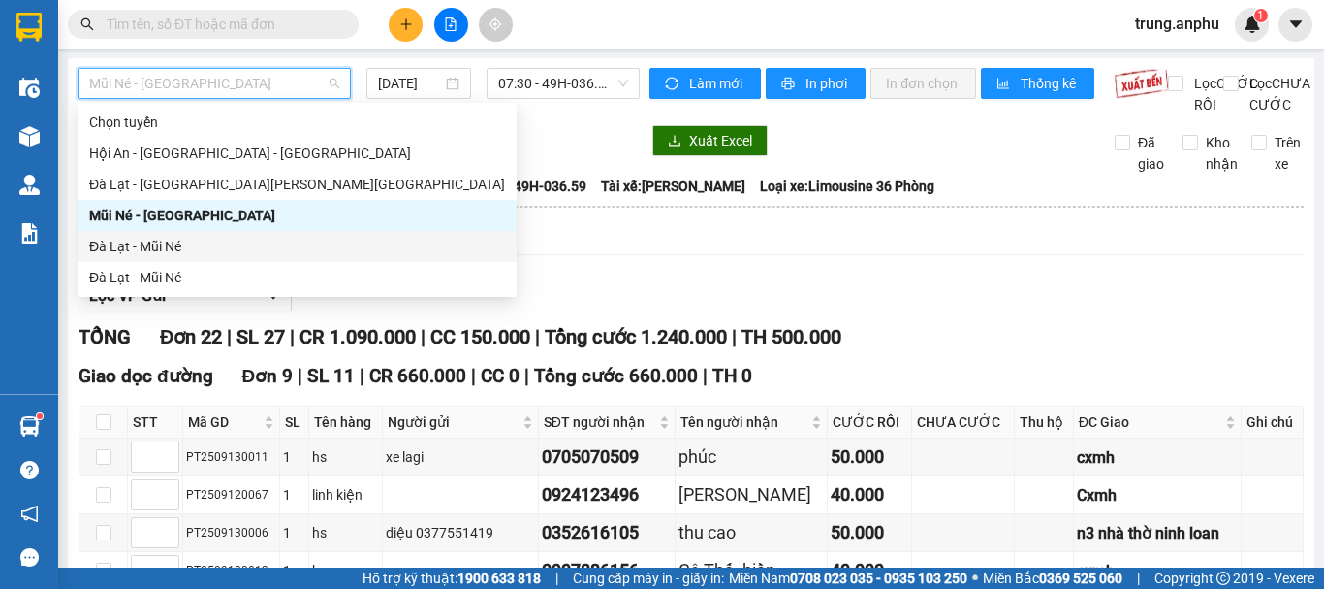
click at [145, 248] on div "Đà Lạt - Mũi Né" at bounding box center [297, 246] width 416 height 21
type input "[DATE]"
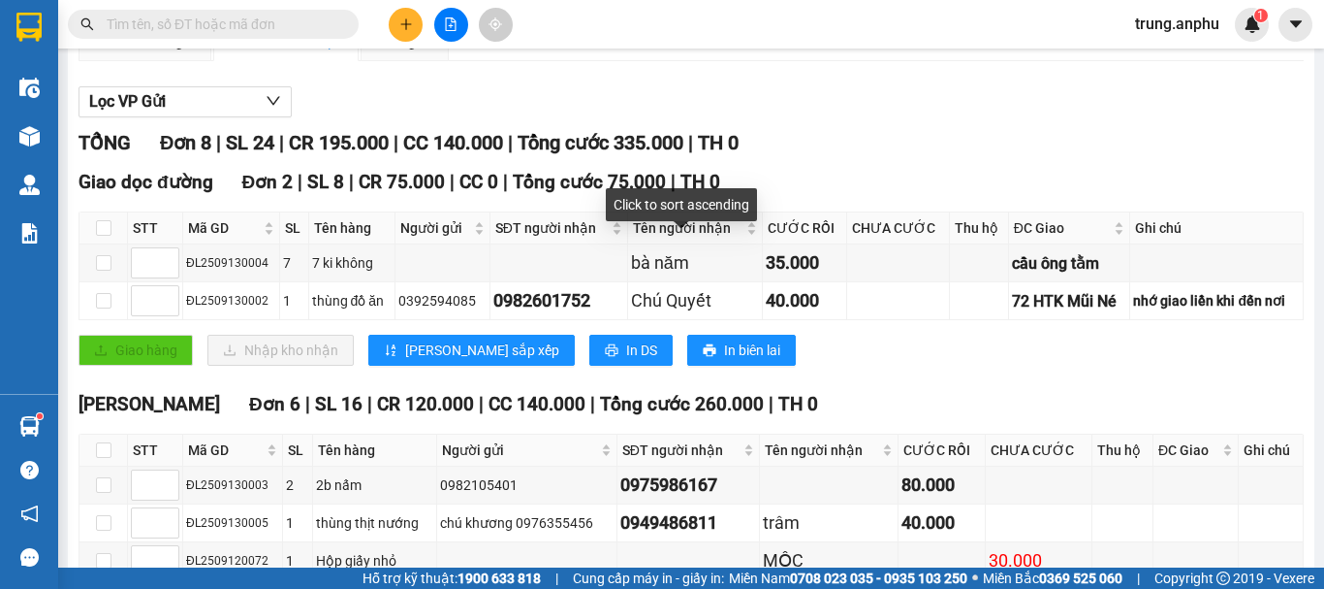
scroll to position [388, 0]
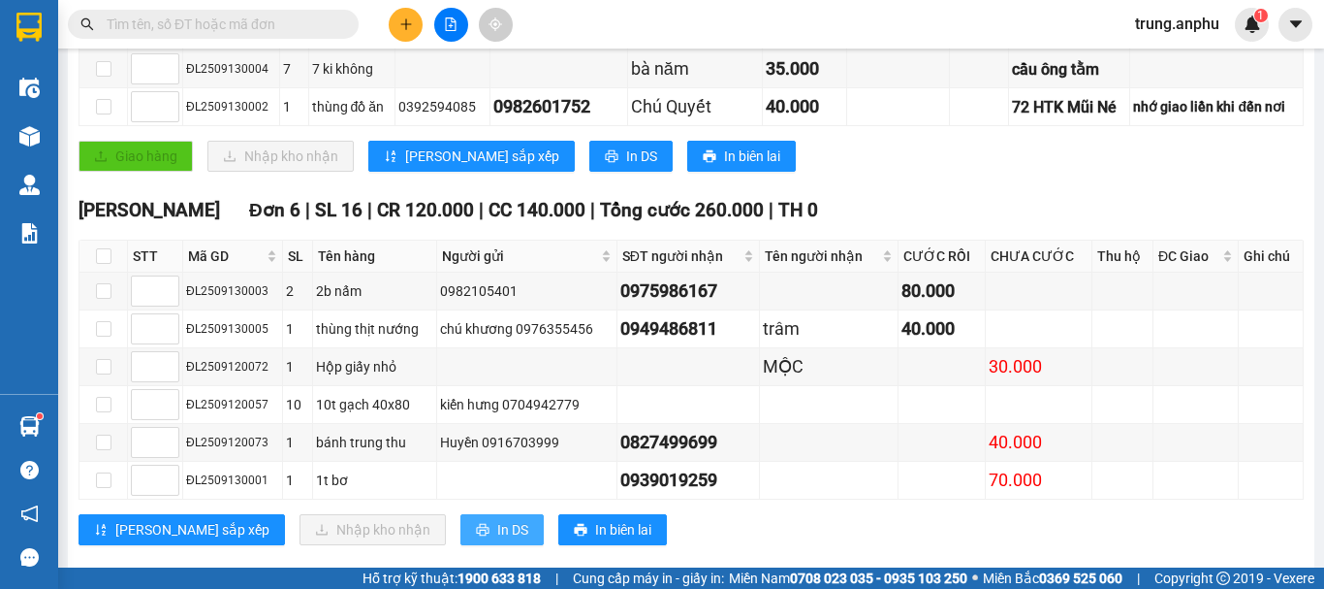
click at [497, 540] on span "In DS" at bounding box center [512, 529] width 31 height 21
click at [105, 264] on input "checkbox" at bounding box center [104, 256] width 16 height 16
checkbox input "true"
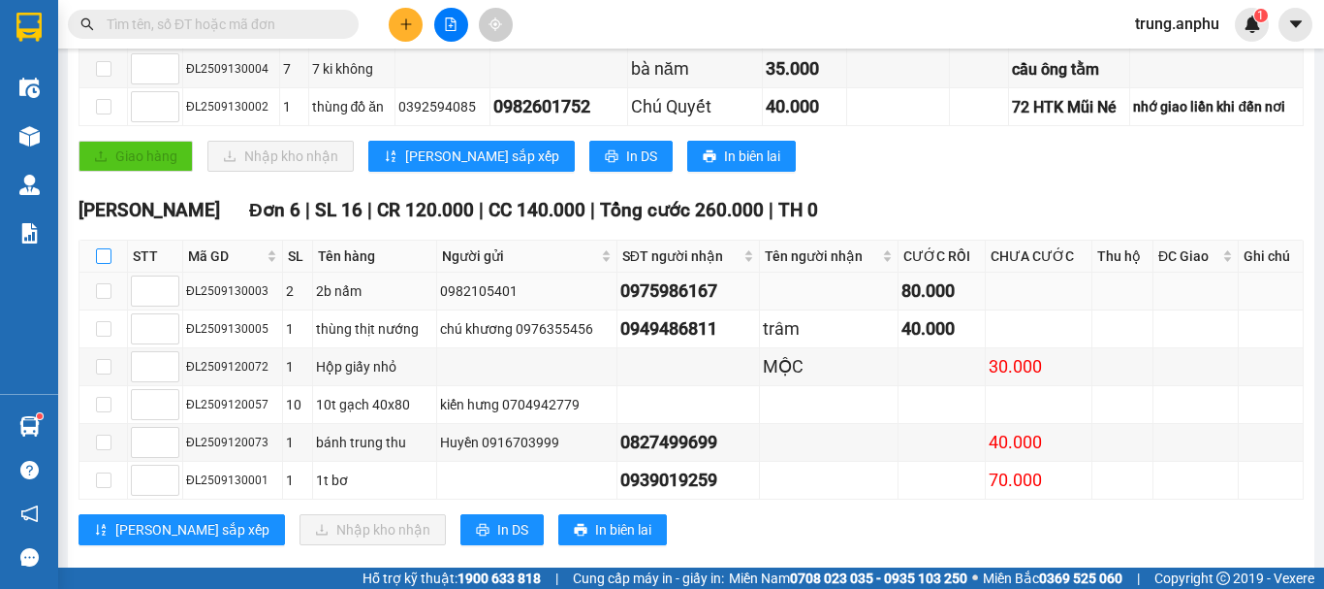
checkbox input "true"
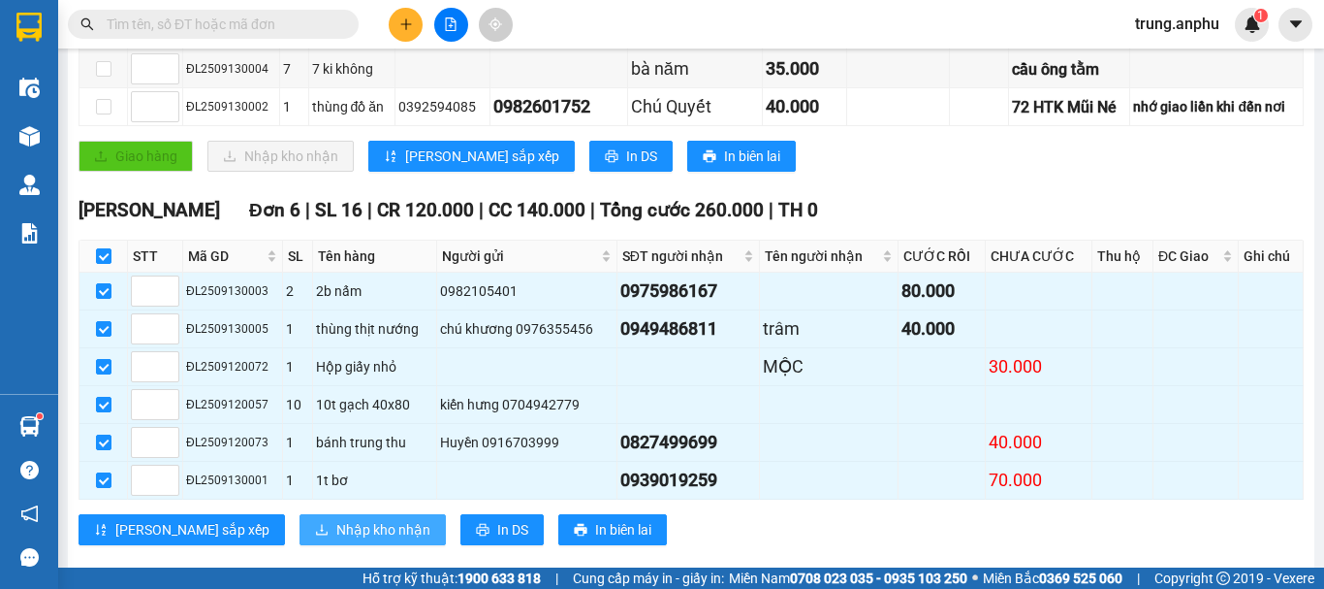
click at [336, 540] on span "Nhập kho nhận" at bounding box center [383, 529] width 94 height 21
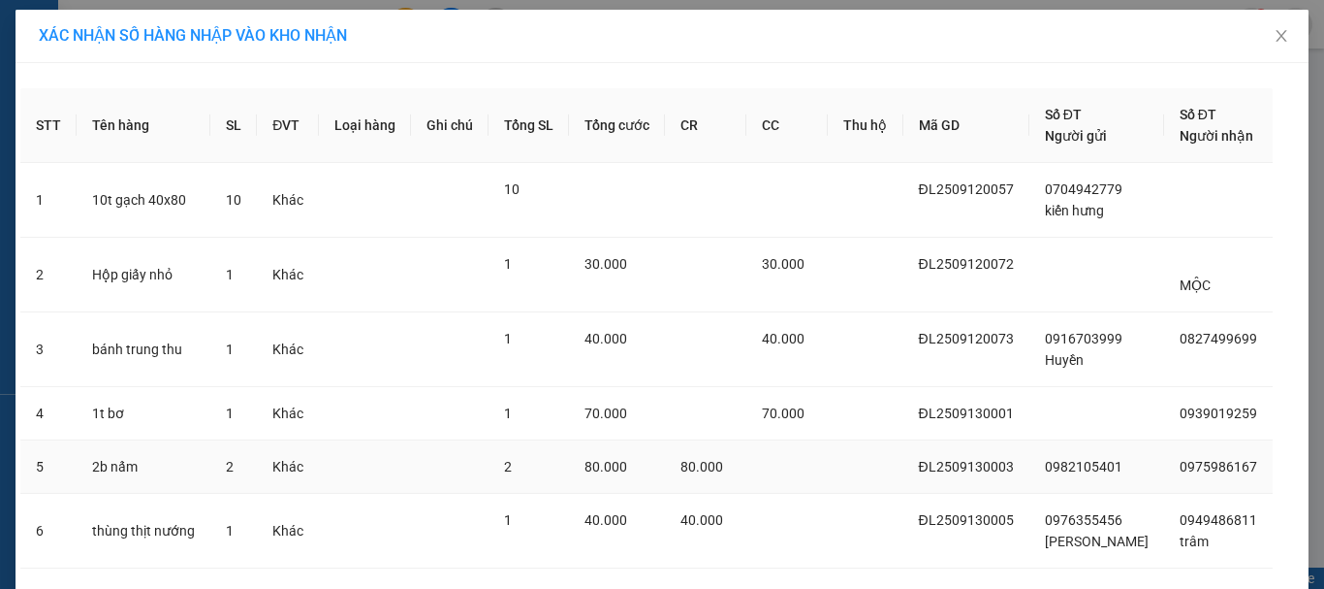
scroll to position [121, 0]
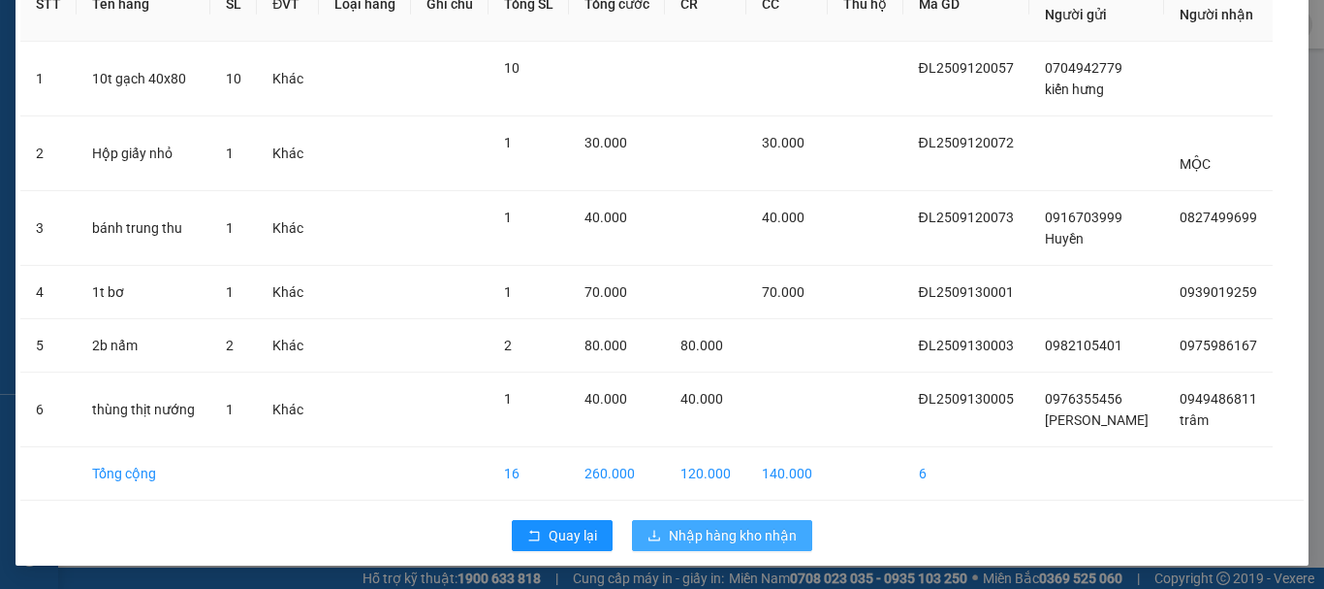
click at [733, 531] on span "Nhập hàng kho nhận" at bounding box center [733, 535] width 128 height 21
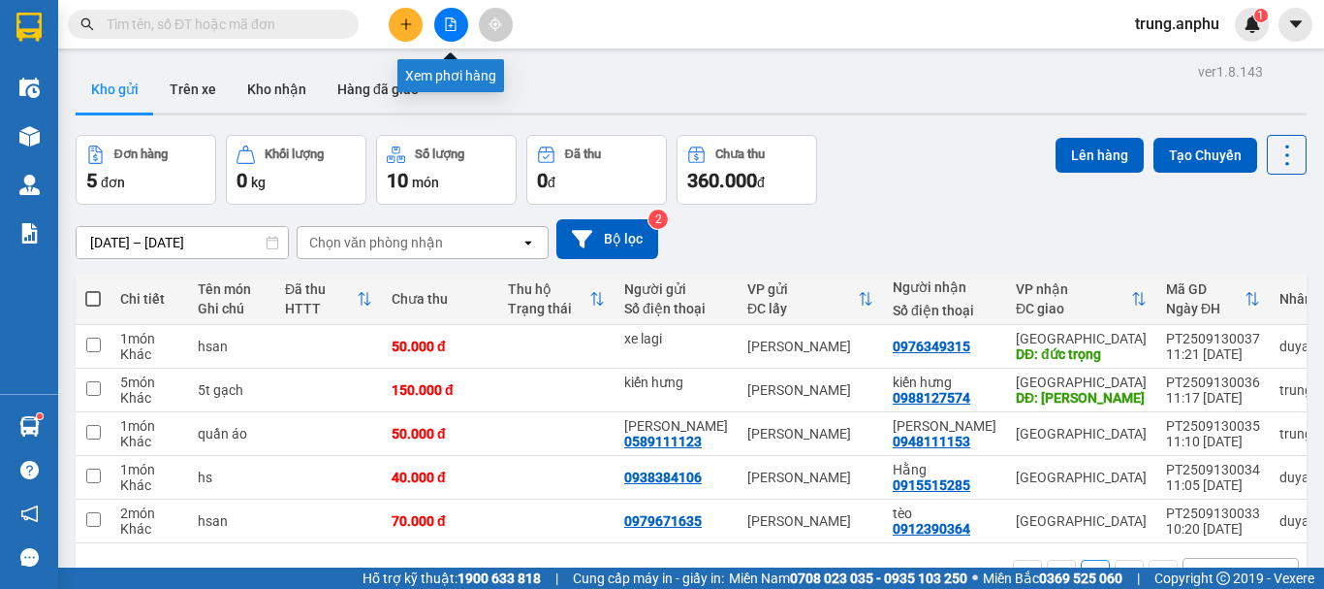
click at [450, 28] on icon "file-add" at bounding box center [451, 24] width 14 height 14
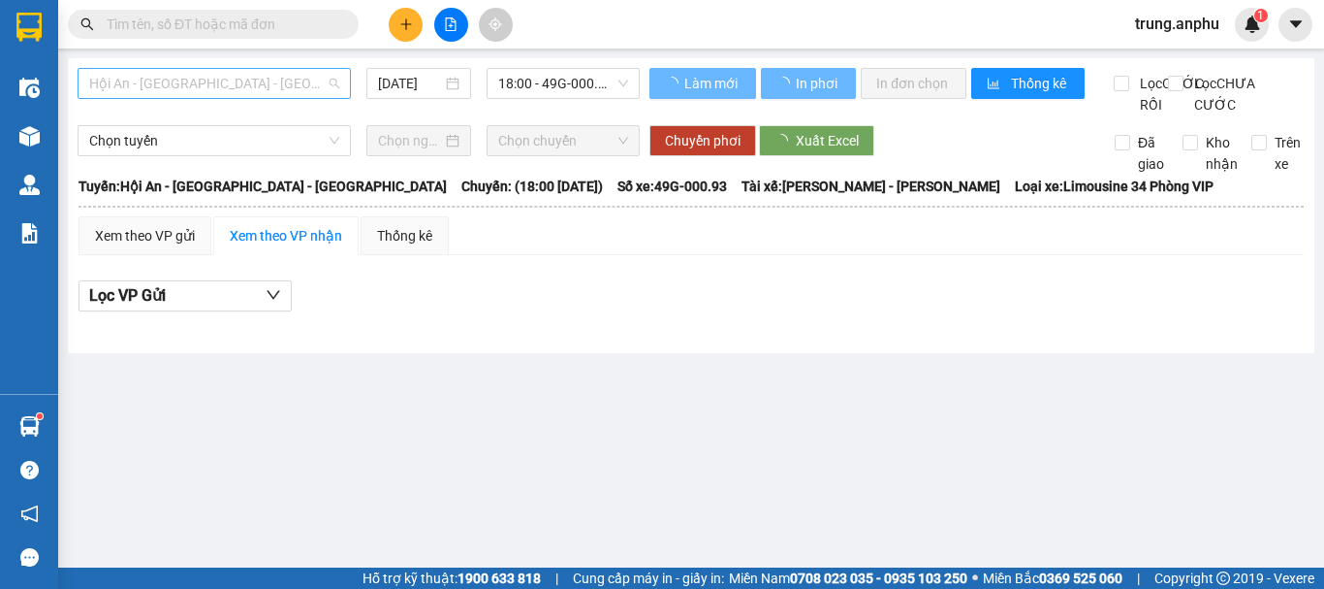
click at [227, 71] on span "Hội An - [GEOGRAPHIC_DATA] - [GEOGRAPHIC_DATA]" at bounding box center [214, 83] width 250 height 29
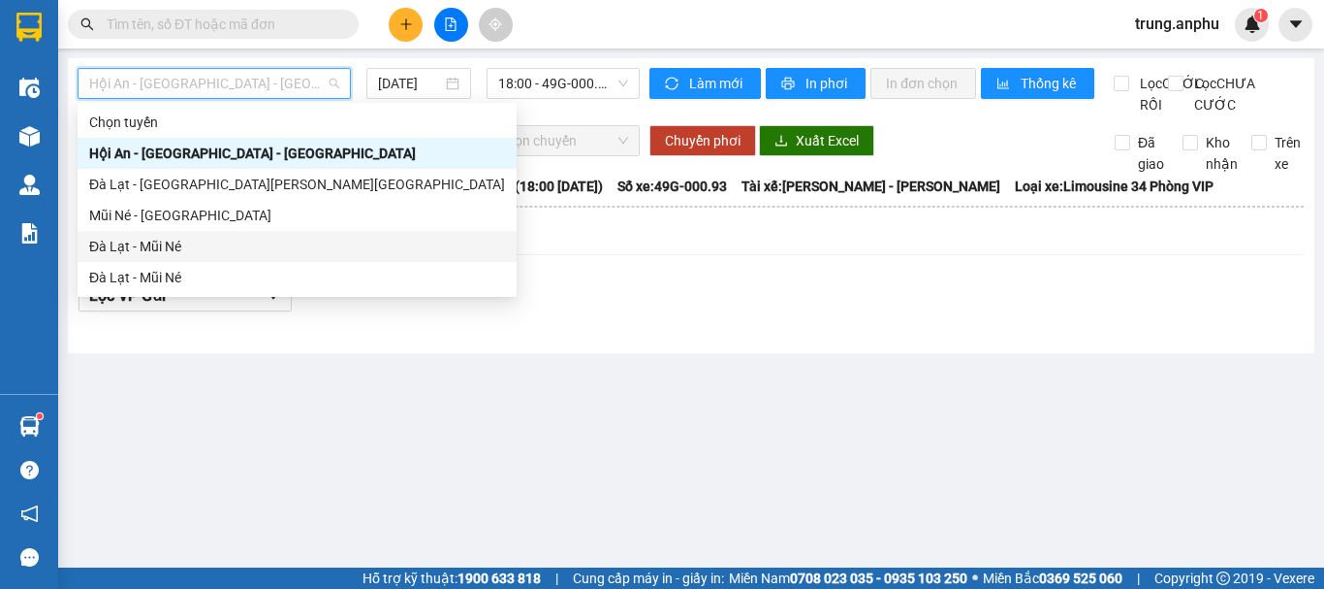
click at [130, 253] on div "Đà Lạt - Mũi Né" at bounding box center [297, 246] width 416 height 21
type input "[DATE]"
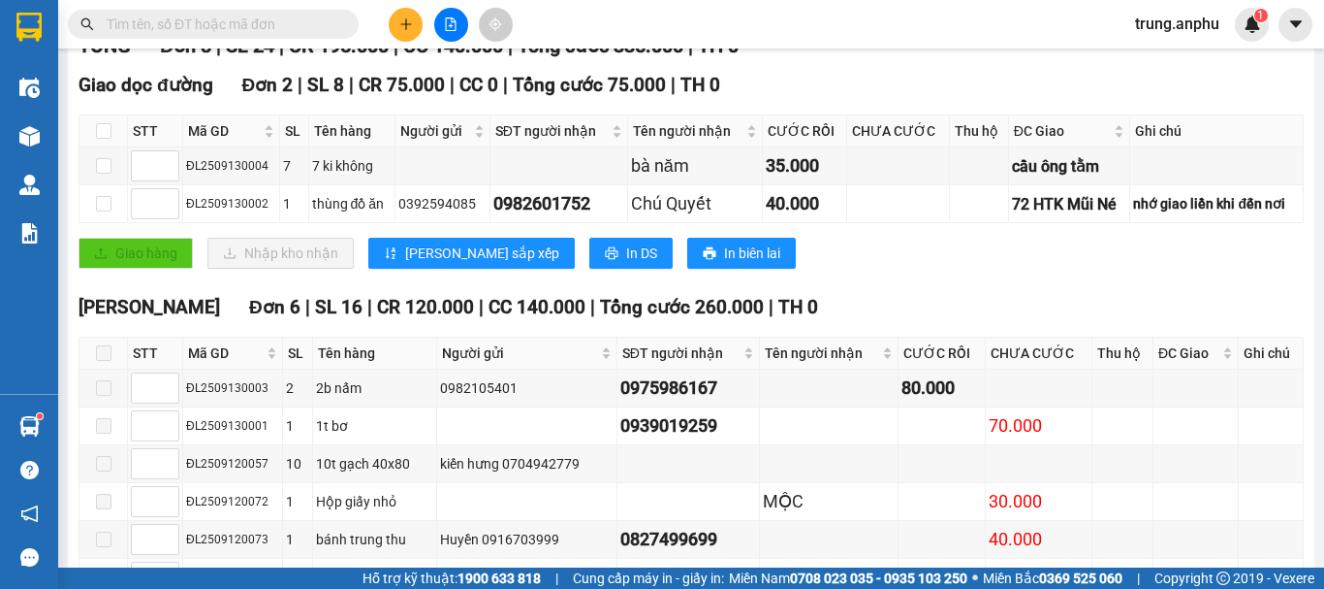
scroll to position [441, 0]
